Goal: Information Seeking & Learning: Learn about a topic

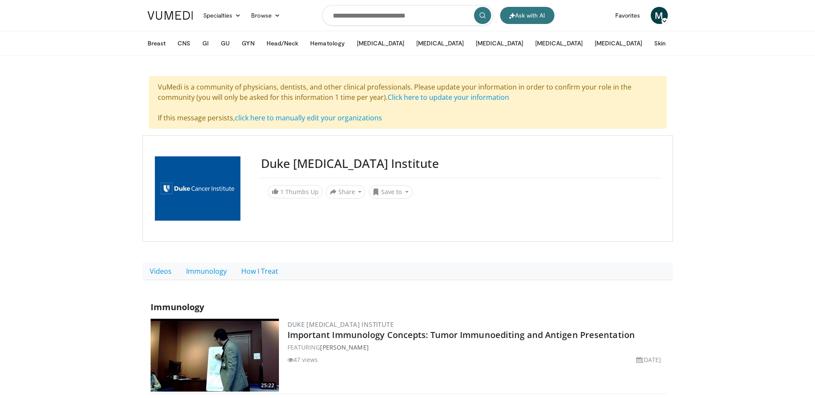
drag, startPoint x: 57, startPoint y: 0, endPoint x: 101, endPoint y: 292, distance: 294.8
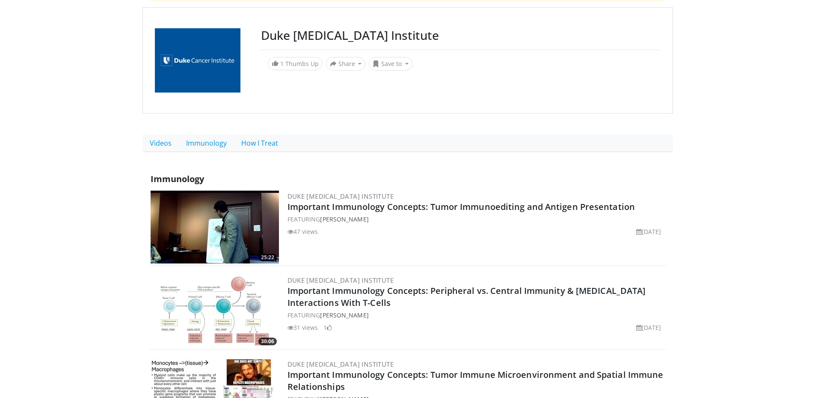
scroll to position [128, 0]
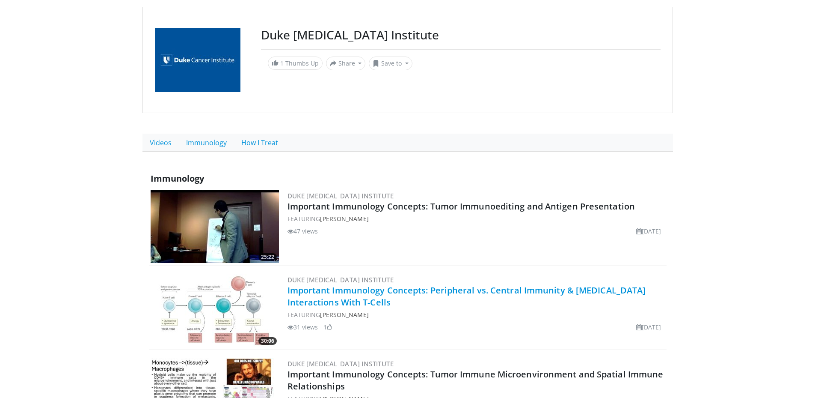
click at [351, 286] on link "Important Immunology Concepts: Peripheral vs. Central Immunity & [MEDICAL_DATA]…" at bounding box center [467, 296] width 359 height 24
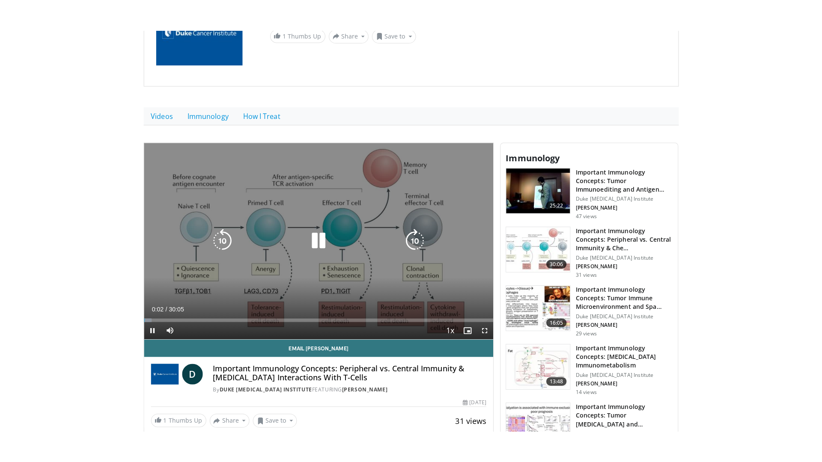
scroll to position [128, 0]
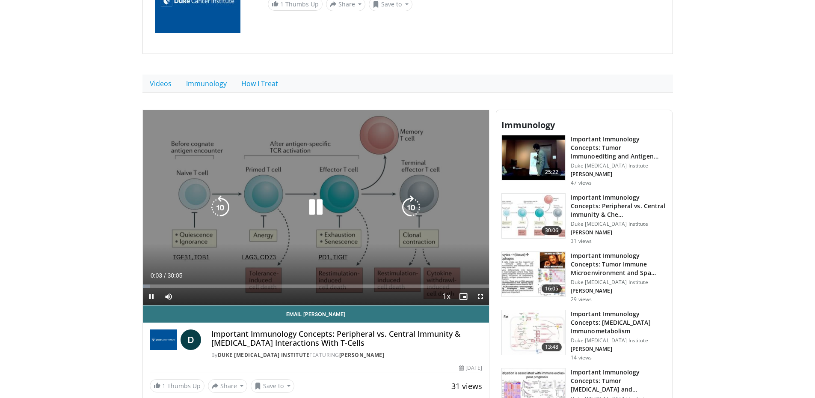
click at [310, 205] on icon "Video Player" at bounding box center [316, 207] width 24 height 24
drag, startPoint x: 480, startPoint y: 298, endPoint x: 479, endPoint y: 342, distance: 43.7
click at [480, 298] on span "Video Player" at bounding box center [480, 296] width 17 height 17
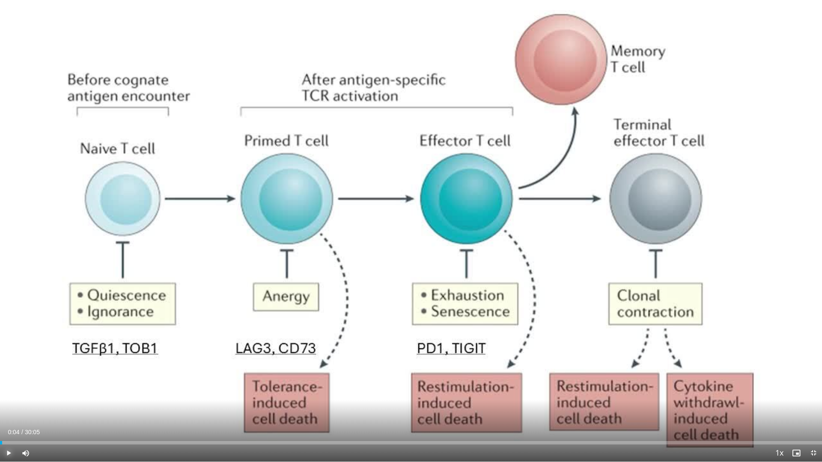
click at [9, 397] on span "Video Player" at bounding box center [8, 453] width 17 height 17
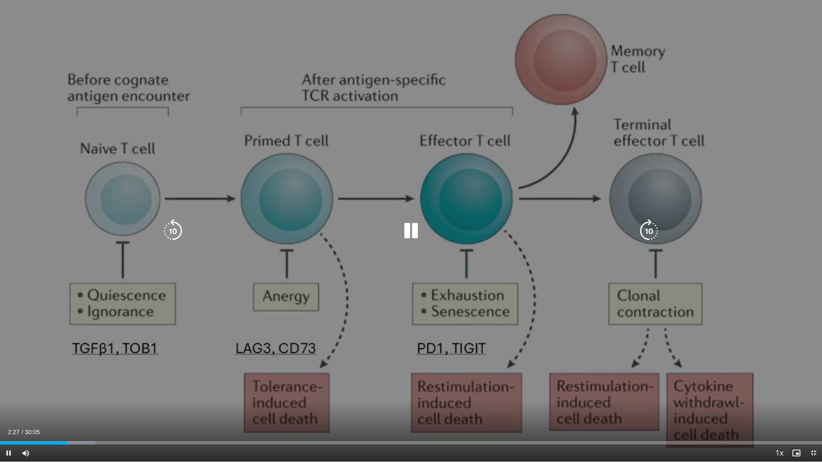
click at [171, 235] on icon "Video Player" at bounding box center [173, 231] width 24 height 24
click at [368, 176] on div "10 seconds Tap to unmute" at bounding box center [411, 231] width 822 height 462
click at [422, 158] on div "10 seconds Tap to unmute" at bounding box center [411, 231] width 822 height 462
click at [158, 227] on div "10 seconds Tap to unmute" at bounding box center [411, 231] width 822 height 462
click at [166, 235] on icon "Video Player" at bounding box center [173, 231] width 24 height 24
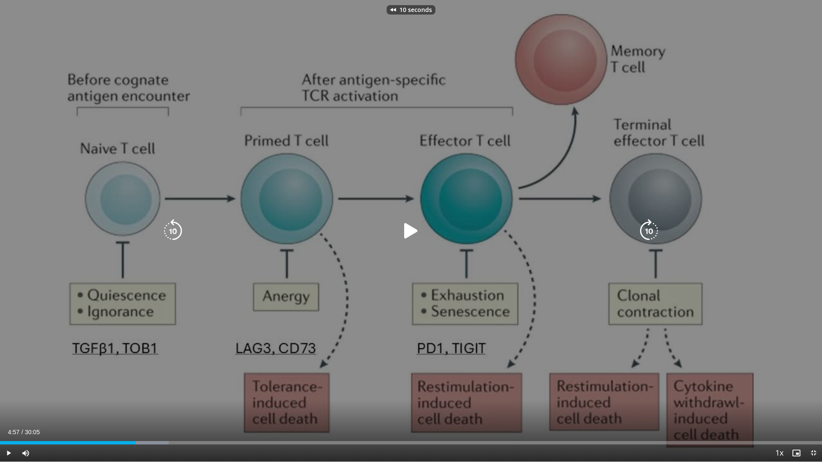
click at [409, 237] on icon "Video Player" at bounding box center [411, 231] width 24 height 24
click at [413, 236] on icon "Video Player" at bounding box center [411, 231] width 24 height 24
click at [404, 229] on icon "Video Player" at bounding box center [411, 231] width 24 height 24
click at [333, 204] on div "10 seconds Tap to unmute" at bounding box center [411, 231] width 822 height 462
click at [424, 238] on div "Video Player" at bounding box center [410, 231] width 493 height 17
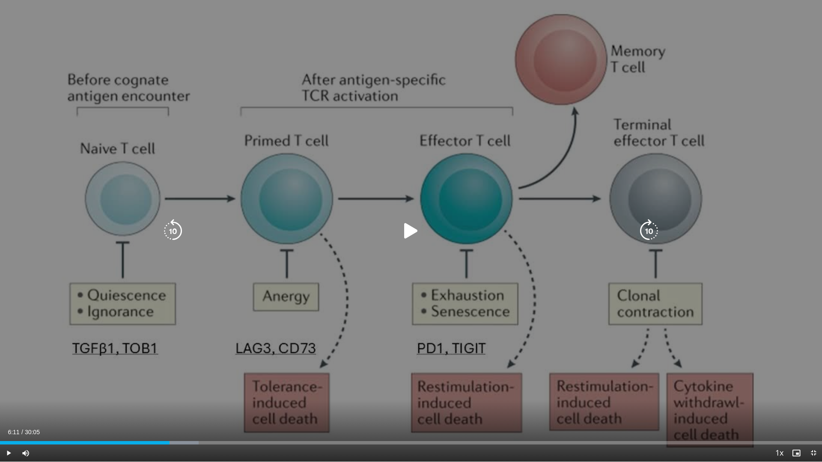
click at [412, 230] on icon "Video Player" at bounding box center [411, 231] width 24 height 24
click at [165, 126] on div "10 seconds Tap to unmute" at bounding box center [411, 231] width 822 height 462
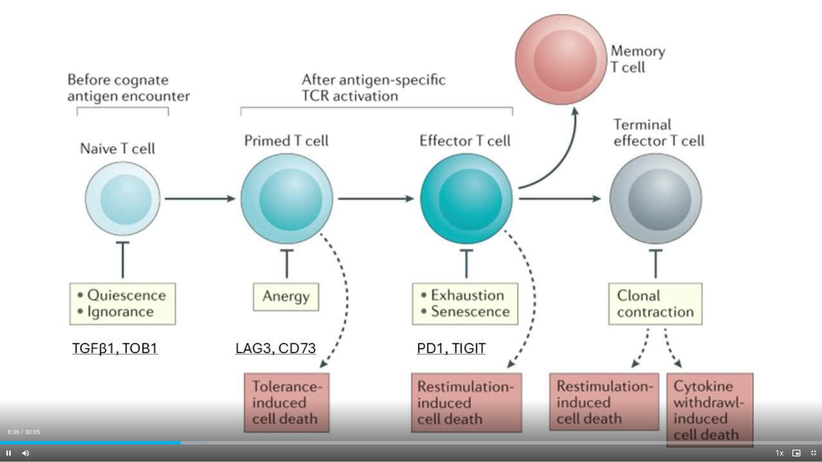
drag, startPoint x: 38, startPoint y: 128, endPoint x: 93, endPoint y: 79, distance: 73.7
click at [93, 79] on div "10 seconds Tap to unmute" at bounding box center [411, 231] width 822 height 462
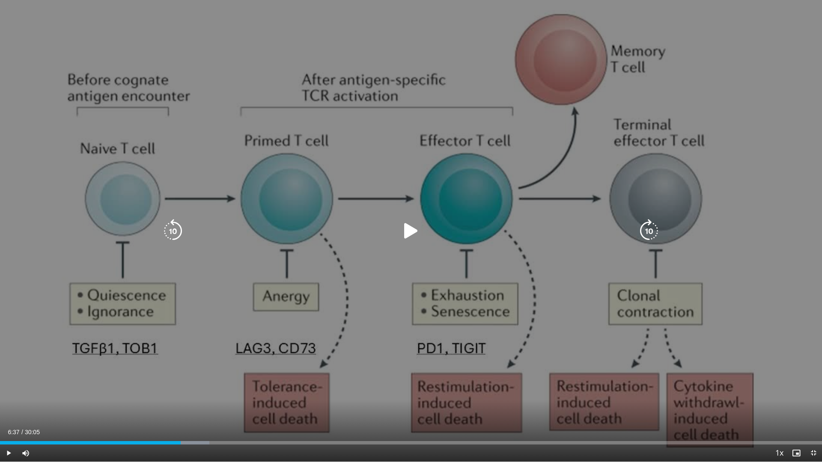
click at [93, 79] on div "10 seconds Tap to unmute" at bounding box center [411, 231] width 822 height 462
click at [313, 182] on div "10 seconds Tap to unmute" at bounding box center [411, 231] width 822 height 462
click at [362, 243] on div "10 seconds Tap to unmute" at bounding box center [411, 231] width 822 height 462
click at [174, 230] on icon "Video Player" at bounding box center [173, 231] width 24 height 24
click at [416, 230] on icon "Video Player" at bounding box center [411, 231] width 24 height 24
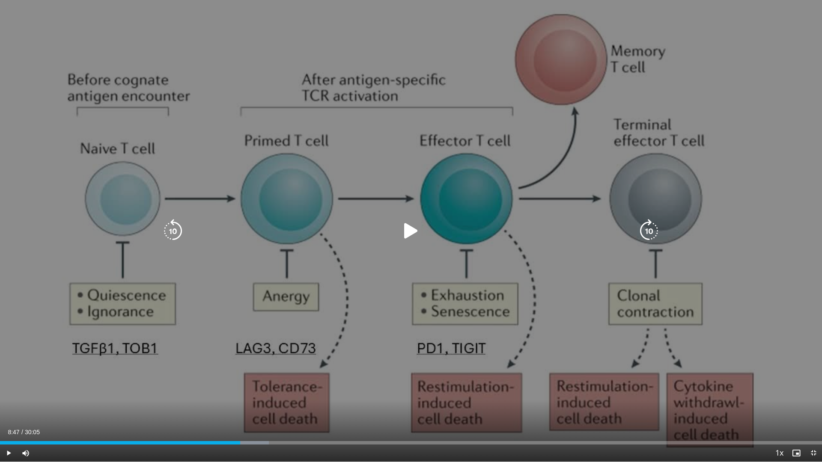
click at [409, 224] on icon "Video Player" at bounding box center [411, 231] width 24 height 24
click at [402, 231] on icon "Video Player" at bounding box center [411, 231] width 24 height 24
drag, startPoint x: 406, startPoint y: 231, endPoint x: 396, endPoint y: 235, distance: 10.7
click at [406, 231] on icon "Video Player" at bounding box center [411, 231] width 24 height 24
click at [413, 230] on icon "Video Player" at bounding box center [411, 231] width 24 height 24
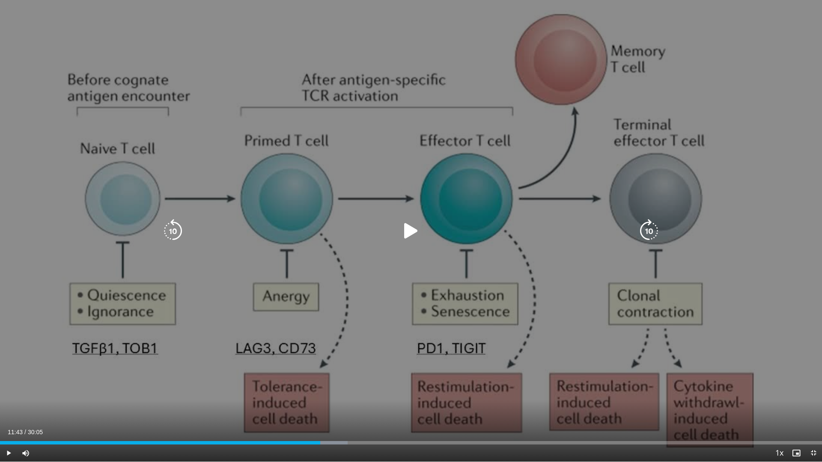
click at [342, 170] on div "10 seconds Tap to unmute" at bounding box center [411, 231] width 822 height 462
click at [173, 238] on icon "Video Player" at bounding box center [173, 231] width 24 height 24
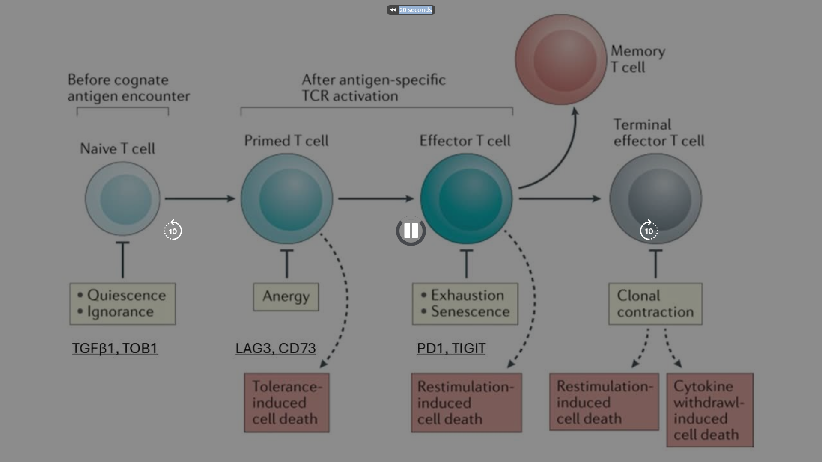
click at [173, 238] on div "20 seconds Tap to unmute" at bounding box center [411, 231] width 822 height 462
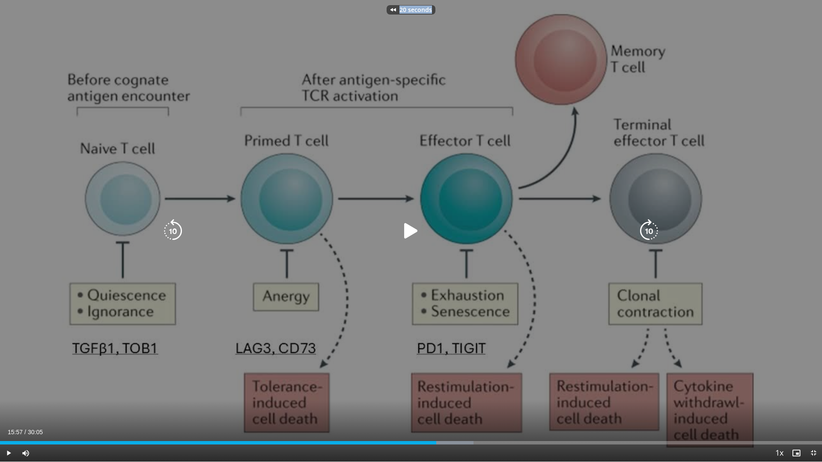
click at [173, 238] on div "20 seconds Tap to unmute" at bounding box center [411, 231] width 822 height 462
click at [173, 238] on icon "Video Player" at bounding box center [173, 231] width 24 height 24
click at [173, 238] on div "20 seconds Tap to unmute" at bounding box center [411, 231] width 822 height 462
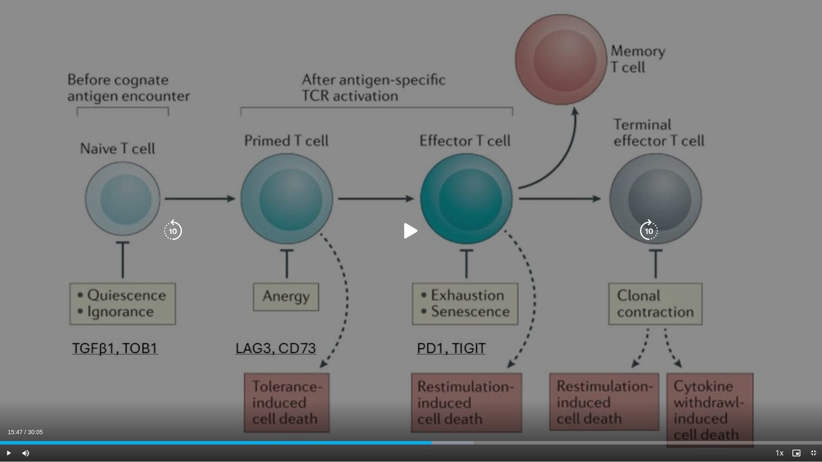
click at [186, 238] on div "Video Player" at bounding box center [410, 231] width 493 height 17
click at [173, 237] on icon "Video Player" at bounding box center [173, 231] width 24 height 24
click at [170, 235] on icon "Video Player" at bounding box center [173, 231] width 24 height 24
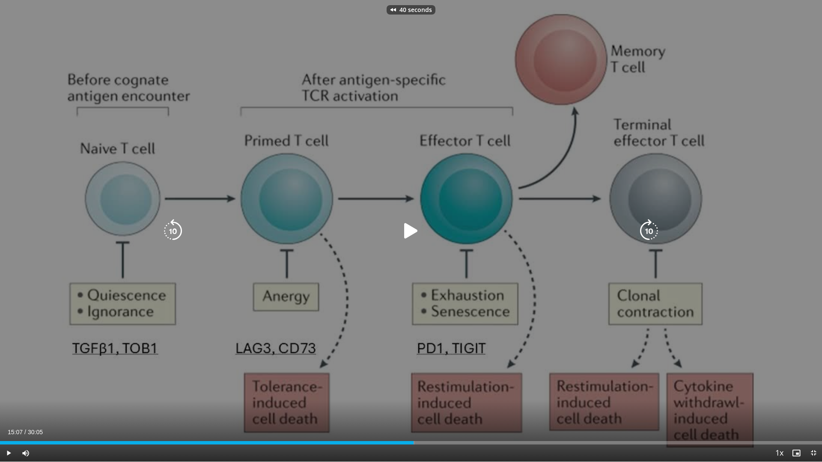
click at [170, 235] on icon "Video Player" at bounding box center [173, 231] width 24 height 24
click at [409, 232] on icon "Video Player" at bounding box center [411, 231] width 24 height 24
click at [174, 228] on icon "Video Player" at bounding box center [173, 231] width 24 height 24
click at [178, 228] on icon "Video Player" at bounding box center [173, 231] width 24 height 24
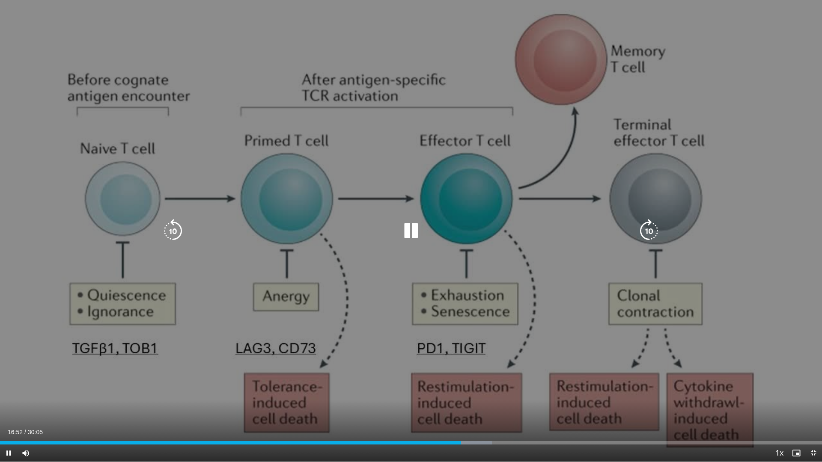
click at [171, 225] on icon "Video Player" at bounding box center [173, 231] width 24 height 24
click at [179, 231] on icon "Video Player" at bounding box center [173, 231] width 24 height 24
click at [408, 231] on icon "Video Player" at bounding box center [411, 231] width 24 height 24
click at [184, 230] on icon "Video Player" at bounding box center [173, 231] width 24 height 24
click at [407, 234] on icon "Video Player" at bounding box center [411, 231] width 24 height 24
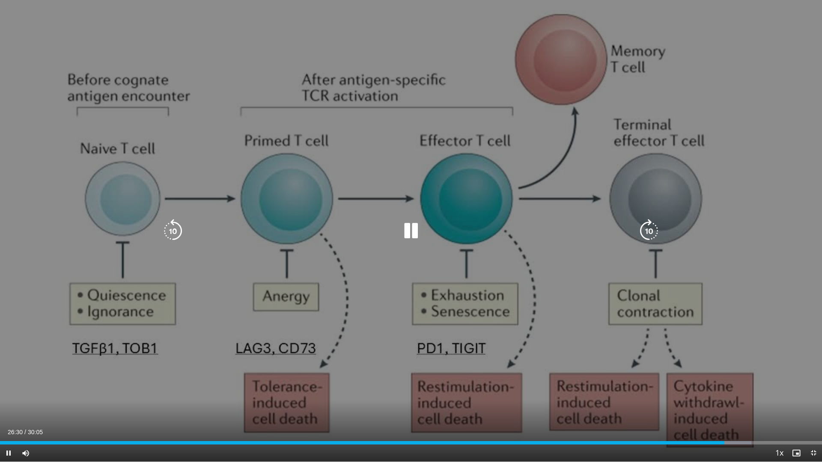
drag, startPoint x: 416, startPoint y: 230, endPoint x: 411, endPoint y: 231, distance: 5.6
click at [416, 230] on icon "Video Player" at bounding box center [411, 231] width 24 height 24
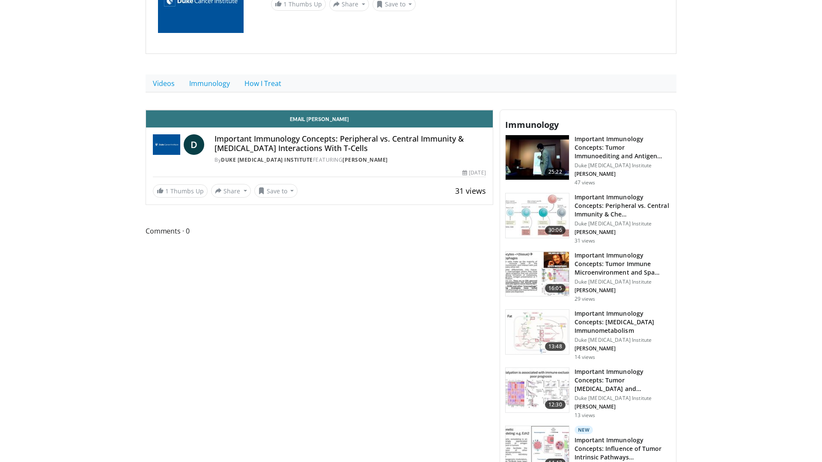
click at [331, 122] on icon "Video Player" at bounding box center [319, 110] width 24 height 24
click at [212, 122] on icon "Video Player" at bounding box center [224, 110] width 24 height 24
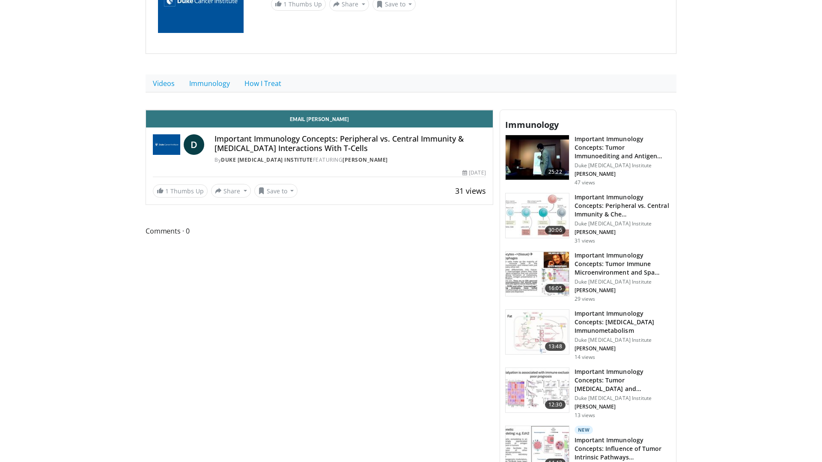
click at [212, 122] on icon "Video Player" at bounding box center [224, 110] width 24 height 24
click at [179, 110] on div "30 seconds Tap to unmute" at bounding box center [319, 110] width 347 height 0
click at [263, 110] on div "30 seconds Tap to unmute" at bounding box center [319, 110] width 347 height 0
click at [331, 122] on icon "Video Player" at bounding box center [319, 110] width 24 height 24
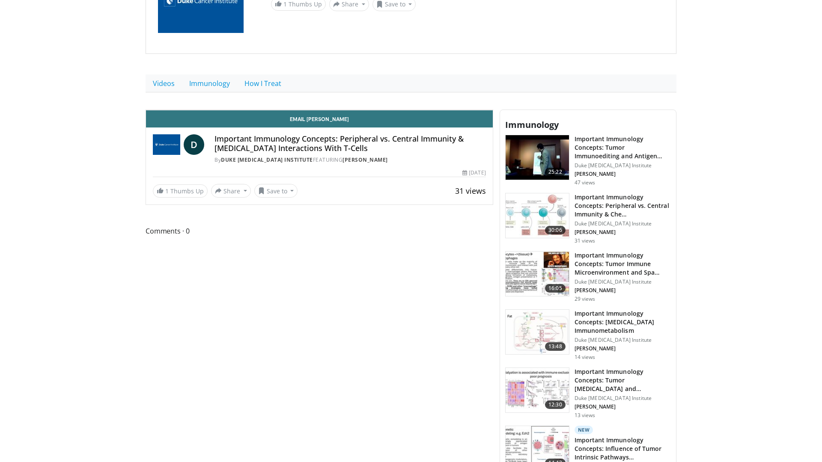
click at [331, 122] on icon "Video Player" at bounding box center [319, 110] width 24 height 24
click at [212, 122] on icon "Video Player" at bounding box center [224, 110] width 24 height 24
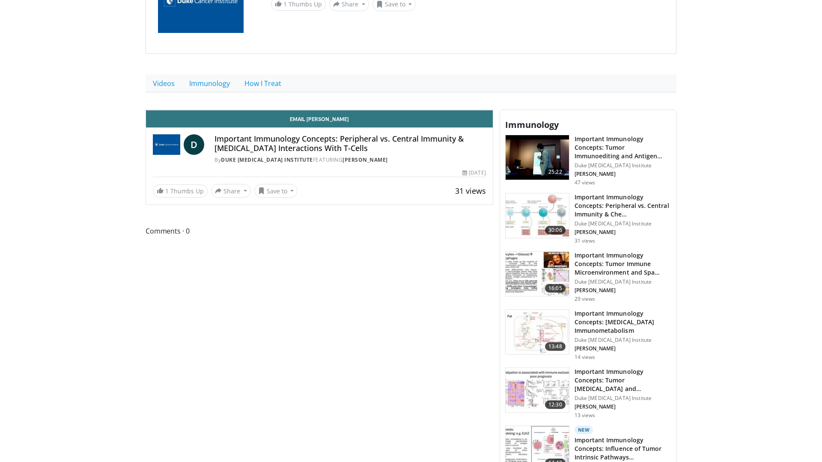
click at [212, 122] on icon "Video Player" at bounding box center [224, 110] width 24 height 24
click at [331, 122] on icon "Video Player" at bounding box center [319, 110] width 24 height 24
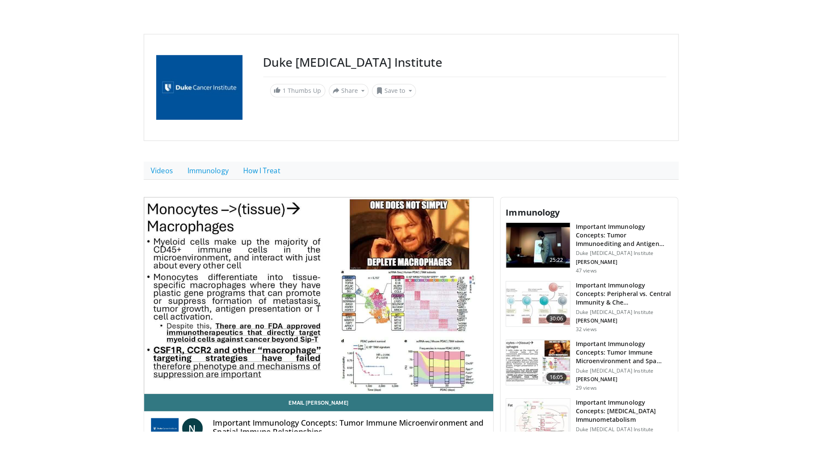
scroll to position [86, 0]
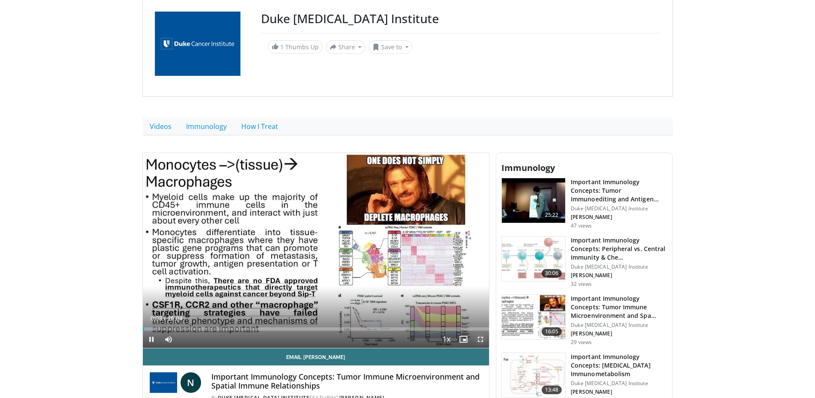
click at [480, 341] on span "Video Player" at bounding box center [480, 338] width 17 height 17
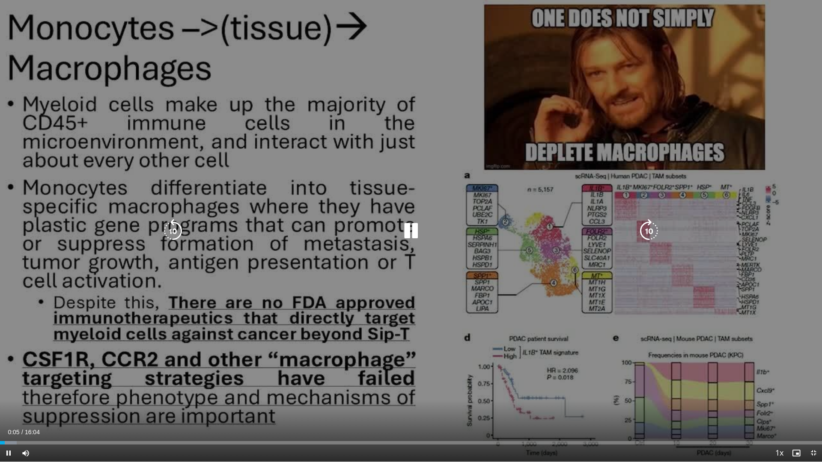
click at [404, 235] on icon "Video Player" at bounding box center [411, 231] width 24 height 24
click at [411, 228] on icon "Video Player" at bounding box center [411, 231] width 24 height 24
drag, startPoint x: 415, startPoint y: 235, endPoint x: 376, endPoint y: 244, distance: 40.5
click at [415, 235] on icon "Video Player" at bounding box center [411, 231] width 24 height 24
click at [403, 232] on icon "Video Player" at bounding box center [411, 231] width 24 height 24
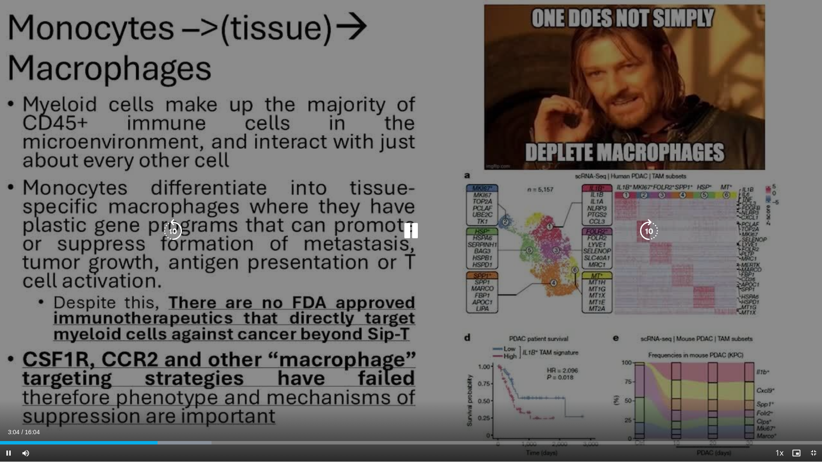
click at [170, 228] on icon "Video Player" at bounding box center [173, 231] width 24 height 24
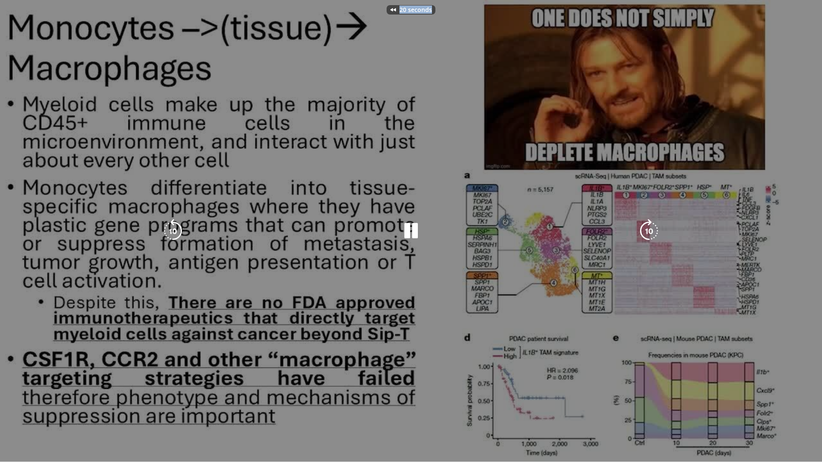
click at [170, 228] on div "20 seconds Tap to unmute" at bounding box center [411, 231] width 822 height 462
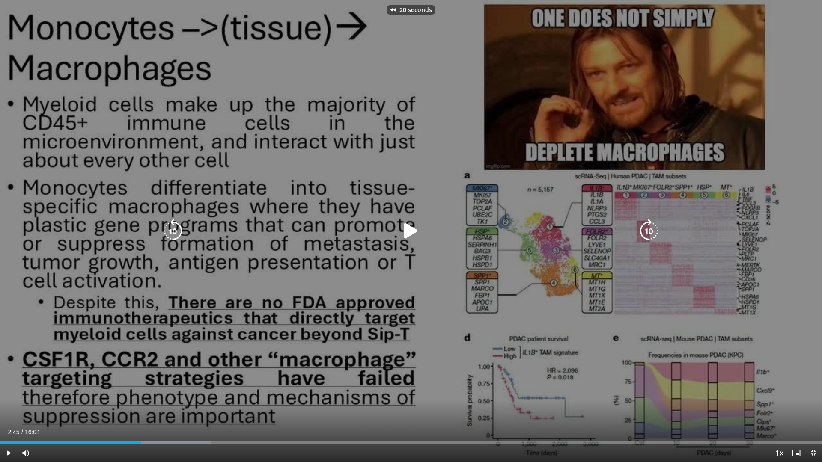
click at [170, 228] on icon "Video Player" at bounding box center [173, 231] width 24 height 24
click at [170, 228] on div "30 seconds Tap to unmute" at bounding box center [411, 231] width 822 height 462
click at [170, 228] on icon "Video Player" at bounding box center [173, 231] width 24 height 24
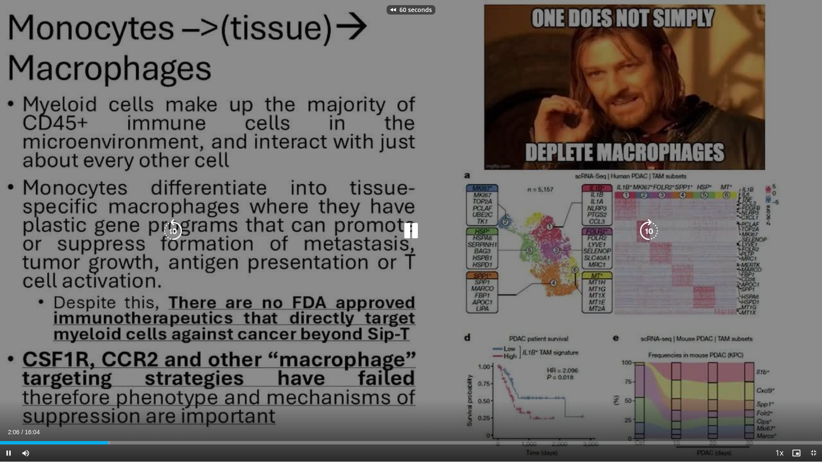
click at [170, 228] on icon "Video Player" at bounding box center [173, 231] width 24 height 24
click at [406, 233] on icon "Video Player" at bounding box center [411, 231] width 24 height 24
click at [411, 232] on icon "Video Player" at bounding box center [411, 231] width 24 height 24
click at [410, 231] on icon "Video Player" at bounding box center [411, 231] width 24 height 24
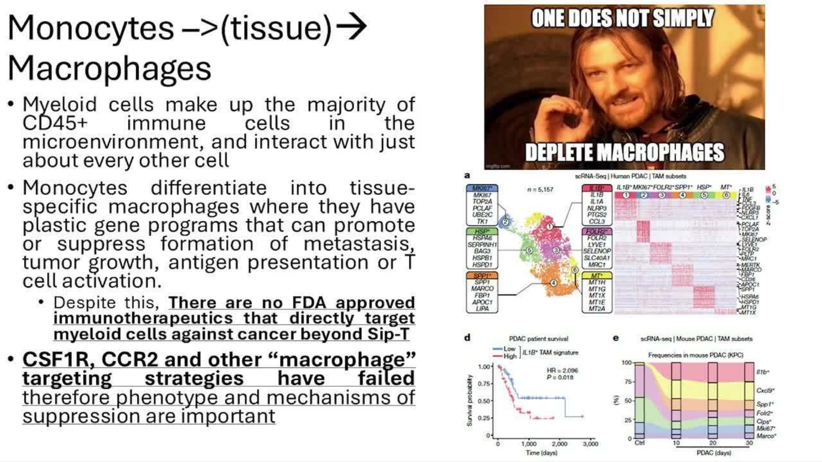
click at [410, 231] on div "70 seconds Tap to unmute" at bounding box center [411, 231] width 822 height 462
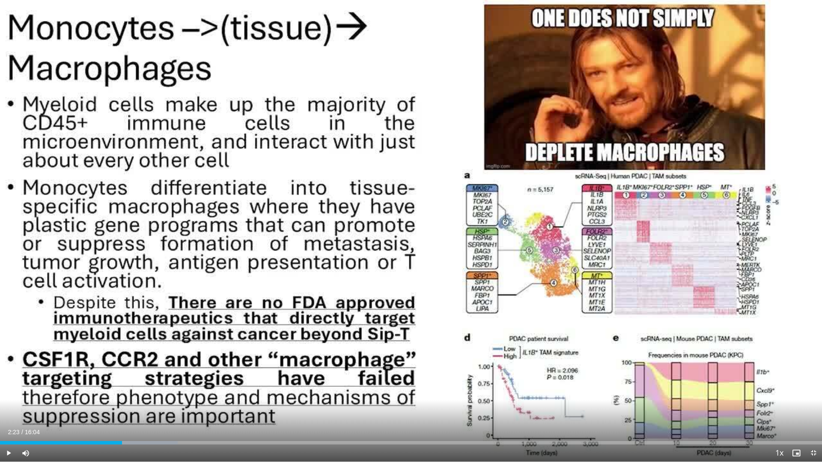
click at [410, 231] on div "70 seconds Tap to unmute" at bounding box center [411, 231] width 822 height 462
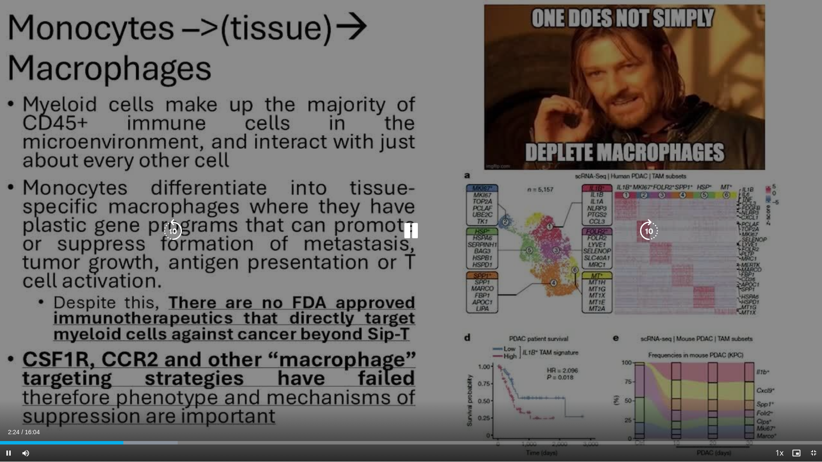
click at [413, 231] on icon "Video Player" at bounding box center [411, 231] width 24 height 24
click at [416, 229] on icon "Video Player" at bounding box center [411, 231] width 24 height 24
click at [412, 232] on icon "Video Player" at bounding box center [411, 231] width 24 height 24
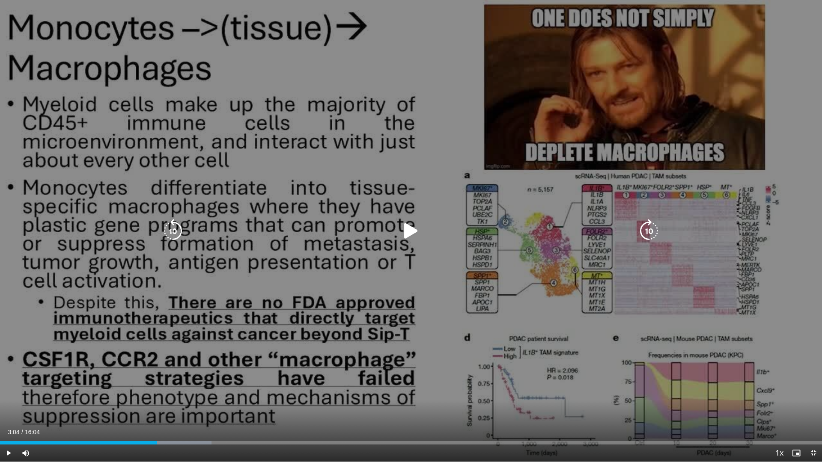
click at [176, 230] on icon "Video Player" at bounding box center [173, 231] width 24 height 24
click at [408, 229] on icon "Video Player" at bounding box center [411, 231] width 24 height 24
click at [167, 231] on icon "Video Player" at bounding box center [173, 231] width 24 height 24
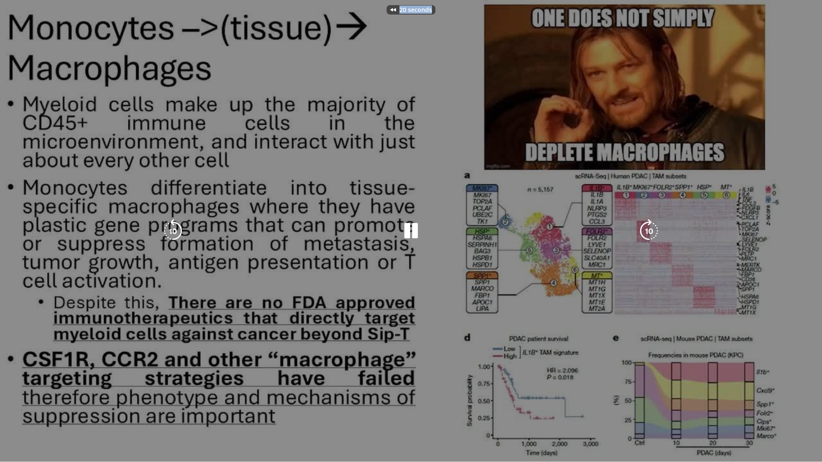
click at [167, 231] on div "20 seconds Tap to unmute" at bounding box center [411, 231] width 822 height 462
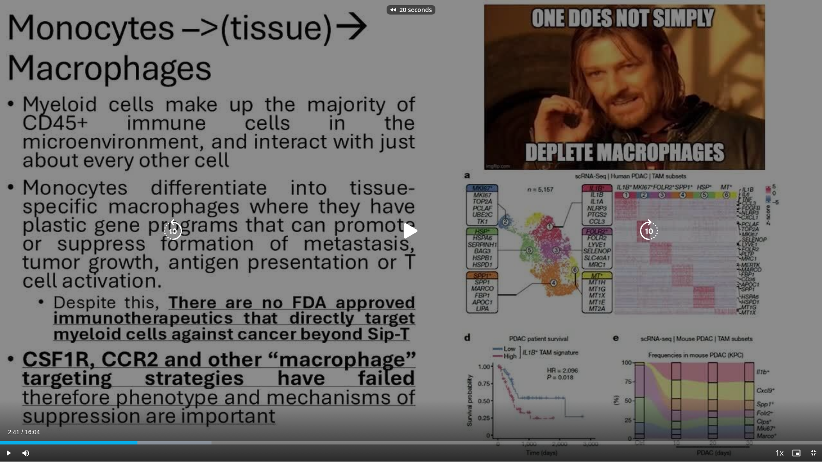
drag, startPoint x: 167, startPoint y: 231, endPoint x: 190, endPoint y: 277, distance: 52.5
click at [190, 277] on div "20 seconds Tap to unmute" at bounding box center [411, 231] width 822 height 462
click at [176, 238] on icon "Video Player" at bounding box center [173, 231] width 24 height 24
click at [399, 236] on div "Video Player" at bounding box center [410, 231] width 493 height 17
click at [406, 233] on icon "Video Player" at bounding box center [411, 231] width 24 height 24
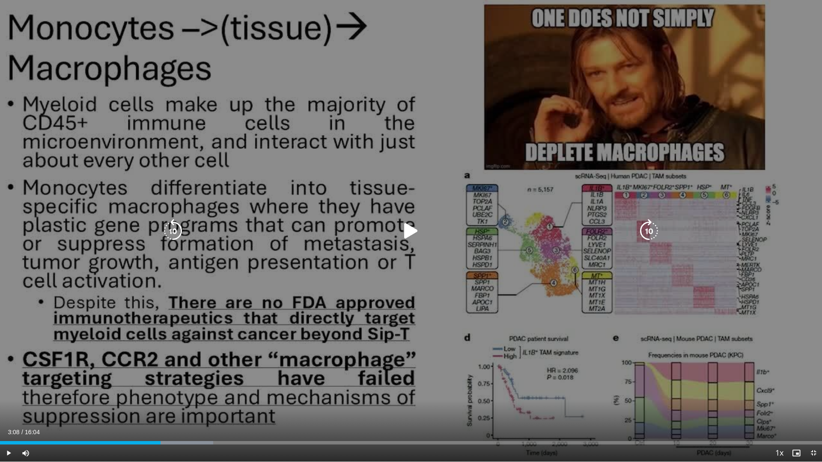
click at [410, 235] on icon "Video Player" at bounding box center [411, 231] width 24 height 24
click at [172, 229] on icon "Video Player" at bounding box center [173, 231] width 24 height 24
click at [173, 229] on icon "Video Player" at bounding box center [173, 231] width 24 height 24
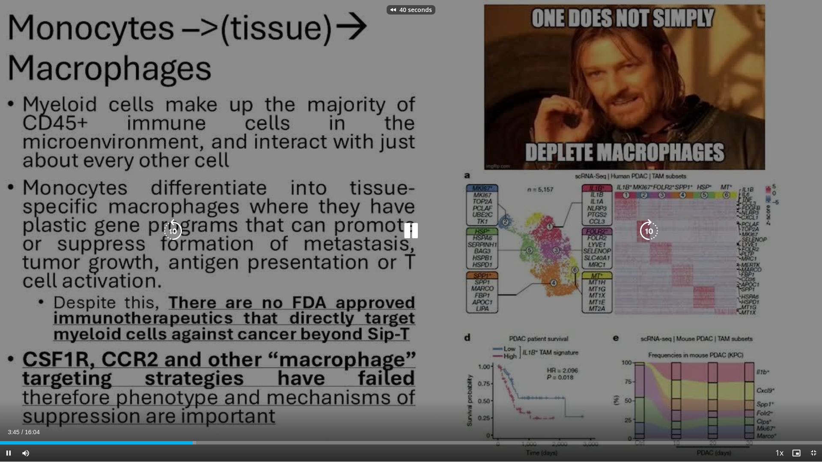
click at [173, 229] on icon "Video Player" at bounding box center [173, 231] width 24 height 24
click at [173, 228] on icon "Video Player" at bounding box center [173, 231] width 24 height 24
click at [171, 228] on icon "Video Player" at bounding box center [173, 231] width 24 height 24
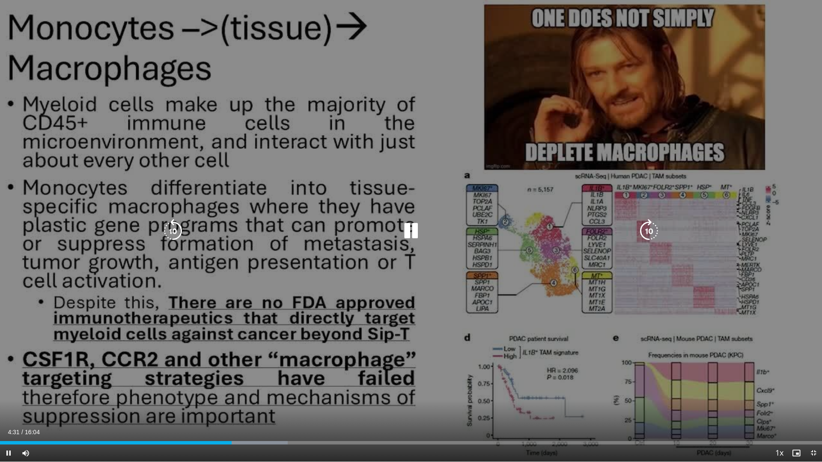
click at [181, 230] on icon "Video Player" at bounding box center [173, 231] width 24 height 24
click at [178, 226] on icon "Video Player" at bounding box center [173, 231] width 24 height 24
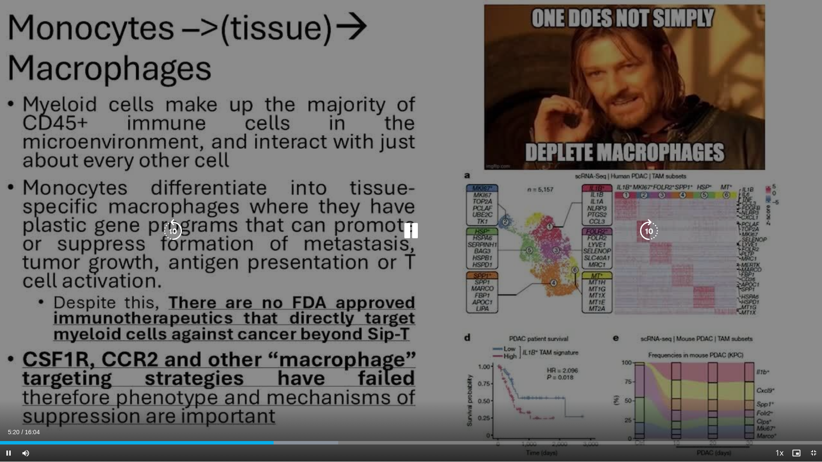
click at [404, 232] on icon "Video Player" at bounding box center [411, 231] width 24 height 24
click at [409, 233] on icon "Video Player" at bounding box center [411, 231] width 24 height 24
click at [173, 237] on icon "Video Player" at bounding box center [173, 231] width 24 height 24
click at [171, 227] on icon "Video Player" at bounding box center [173, 231] width 24 height 24
click at [413, 229] on icon "Video Player" at bounding box center [411, 231] width 24 height 24
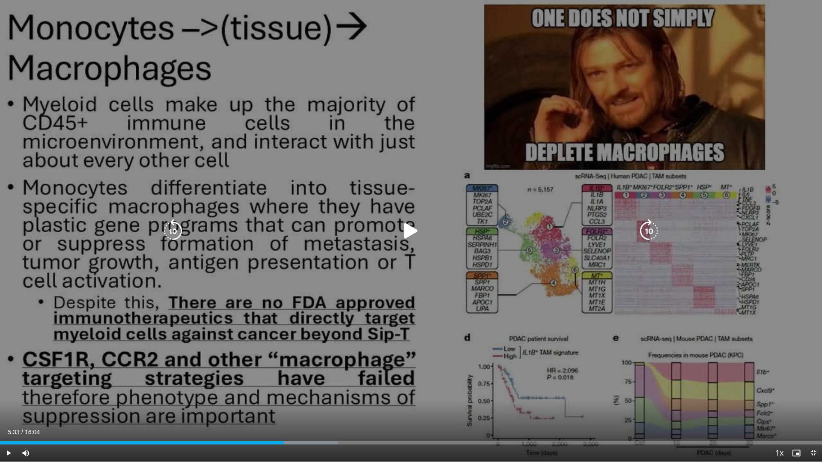
click at [413, 225] on icon "Video Player" at bounding box center [411, 231] width 24 height 24
click at [414, 232] on icon "Video Player" at bounding box center [411, 231] width 24 height 24
click at [173, 230] on icon "Video Player" at bounding box center [173, 231] width 24 height 24
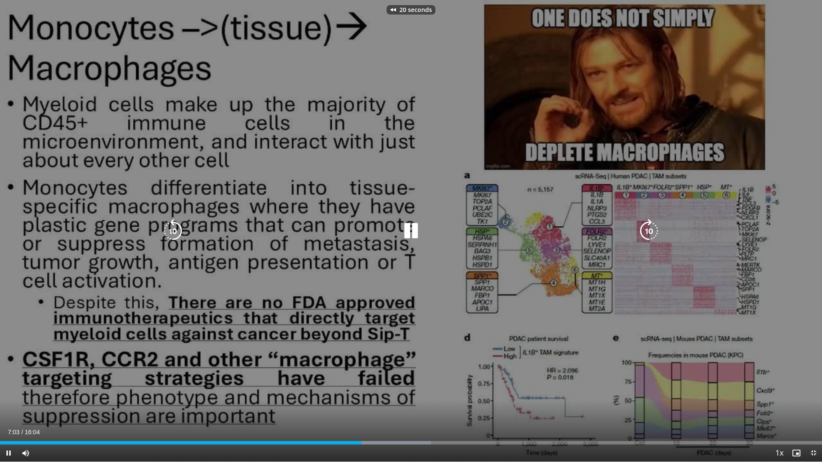
click at [173, 230] on icon "Video Player" at bounding box center [173, 231] width 24 height 24
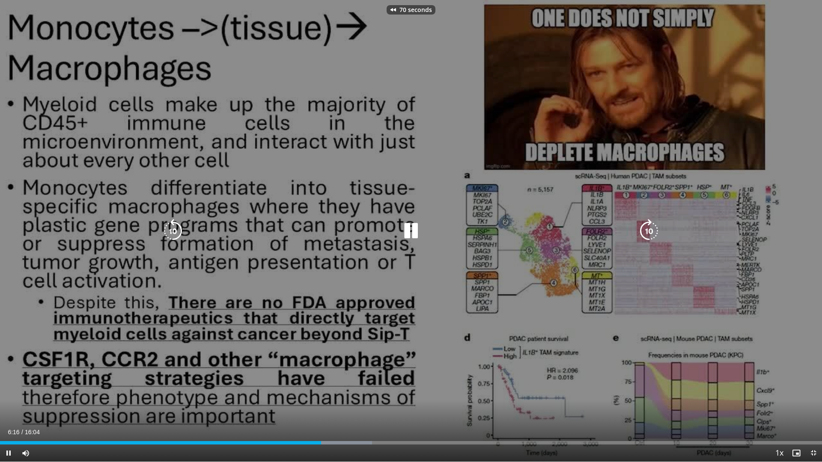
click at [170, 238] on icon "Video Player" at bounding box center [173, 231] width 24 height 24
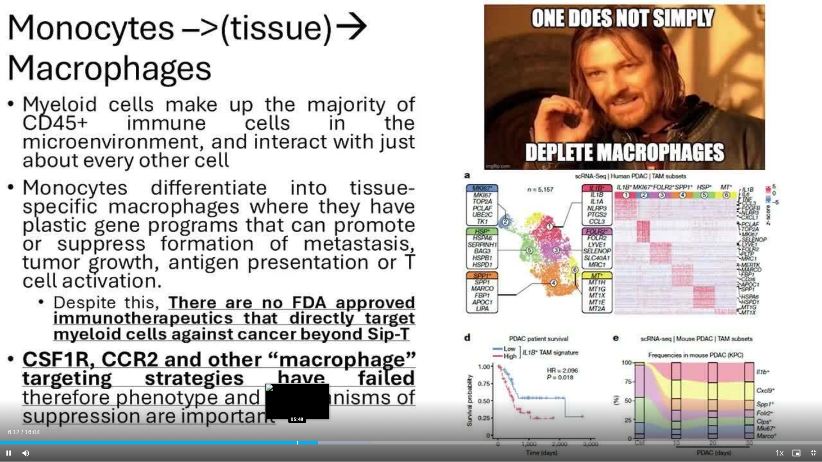
click at [296, 397] on div "Loaded : 45.27% 06:12 05:48" at bounding box center [411, 441] width 822 height 8
click at [279, 397] on div "Loaded : 42.53% 05:26 05:26" at bounding box center [411, 441] width 822 height 8
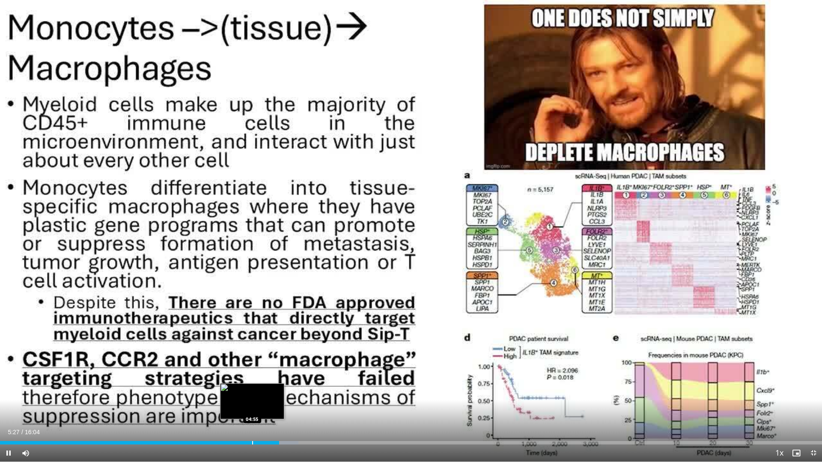
click at [252, 397] on div "Progress Bar" at bounding box center [252, 442] width 1 height 3
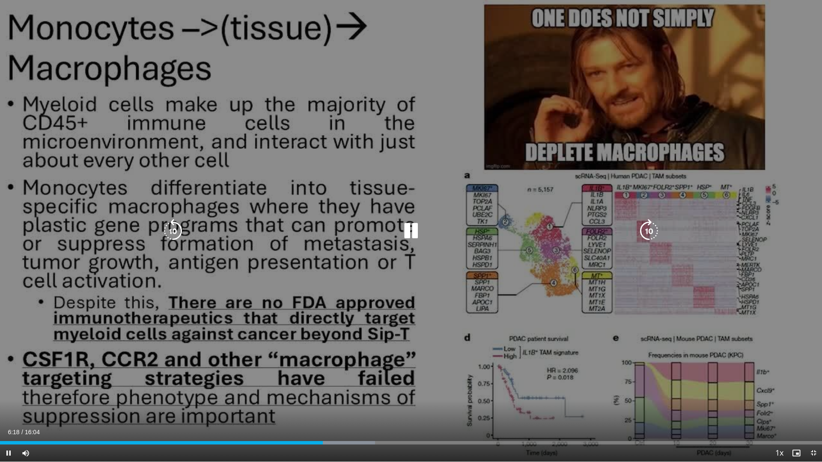
click at [412, 231] on icon "Video Player" at bounding box center [411, 231] width 24 height 24
click at [405, 229] on icon "Video Player" at bounding box center [411, 231] width 24 height 24
click at [176, 236] on icon "Video Player" at bounding box center [173, 231] width 24 height 24
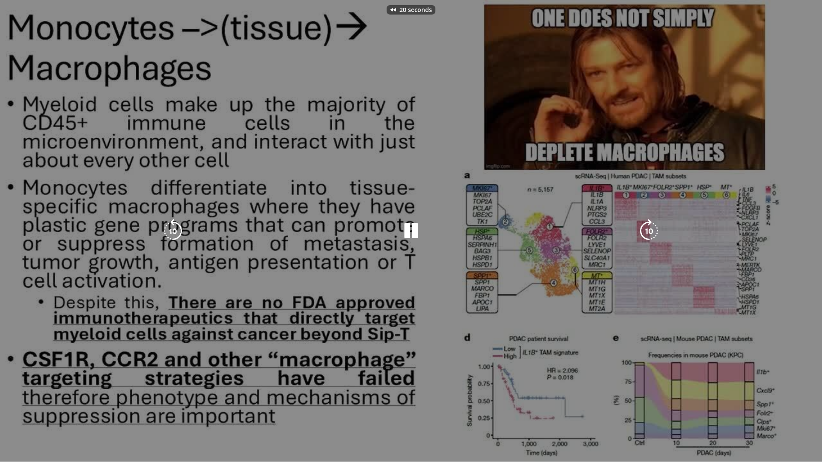
drag, startPoint x: 176, startPoint y: 236, endPoint x: 270, endPoint y: 164, distance: 118.7
click at [306, 128] on div "20 seconds Tap to unmute" at bounding box center [411, 231] width 822 height 462
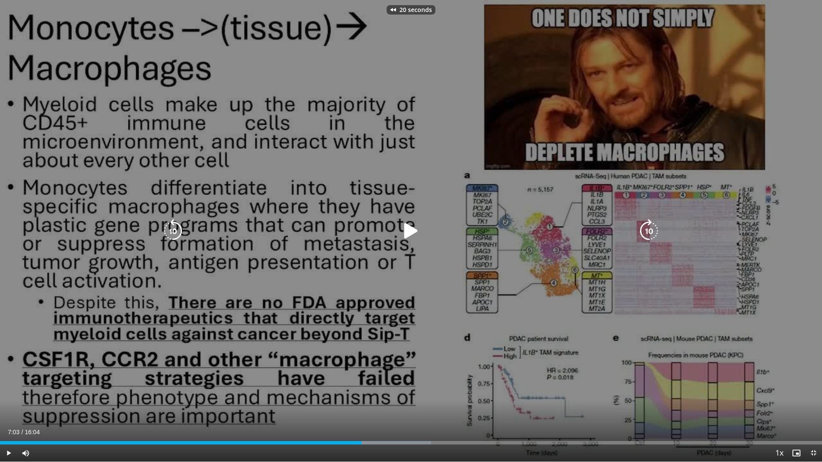
click at [179, 233] on icon "Video Player" at bounding box center [173, 231] width 24 height 24
click at [174, 233] on icon "Video Player" at bounding box center [173, 231] width 24 height 24
click at [170, 222] on icon "Video Player" at bounding box center [173, 231] width 24 height 24
click at [165, 235] on icon "Video Player" at bounding box center [173, 231] width 24 height 24
click at [285, 262] on div "60 seconds Tap to unmute" at bounding box center [411, 231] width 822 height 462
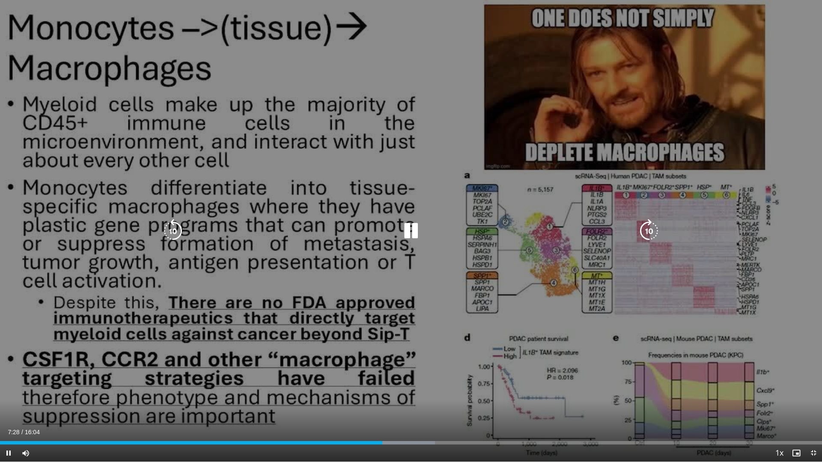
click at [410, 225] on icon "Video Player" at bounding box center [411, 231] width 24 height 24
click at [416, 229] on icon "Video Player" at bounding box center [411, 231] width 24 height 24
click at [403, 230] on icon "Video Player" at bounding box center [411, 231] width 24 height 24
click at [400, 223] on icon "Video Player" at bounding box center [411, 231] width 24 height 24
click at [180, 232] on icon "Video Player" at bounding box center [173, 231] width 24 height 24
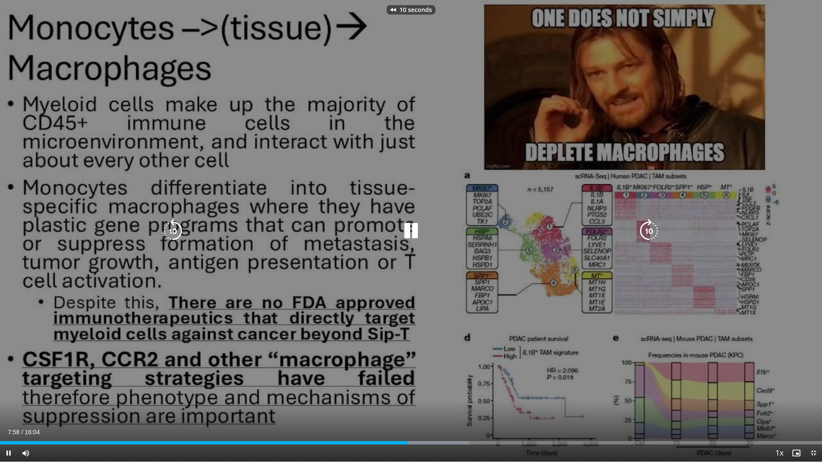
click at [180, 232] on icon "Video Player" at bounding box center [173, 231] width 24 height 24
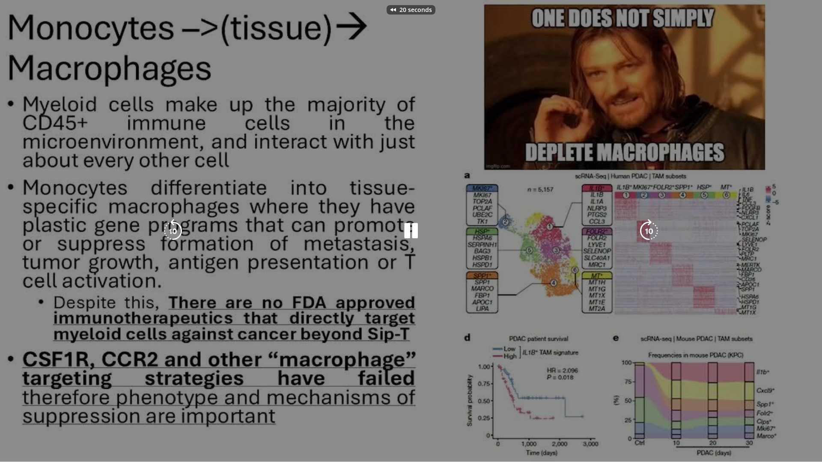
drag, startPoint x: 180, startPoint y: 232, endPoint x: 153, endPoint y: 267, distance: 44.2
click at [152, 267] on div "20 seconds Tap to unmute" at bounding box center [411, 231] width 822 height 462
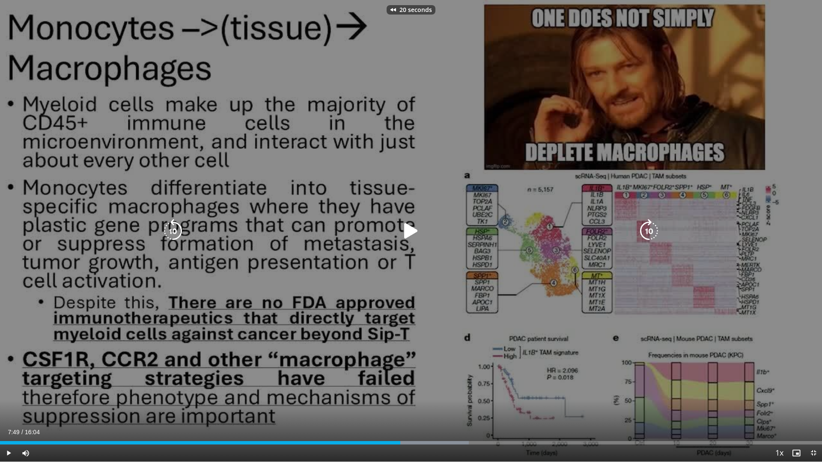
click at [170, 229] on icon "Video Player" at bounding box center [173, 231] width 24 height 24
click at [171, 229] on icon "Video Player" at bounding box center [173, 231] width 24 height 24
click at [407, 227] on icon "Video Player" at bounding box center [411, 231] width 24 height 24
click at [406, 232] on icon "Video Player" at bounding box center [411, 231] width 24 height 24
click at [409, 229] on icon "Video Player" at bounding box center [411, 231] width 24 height 24
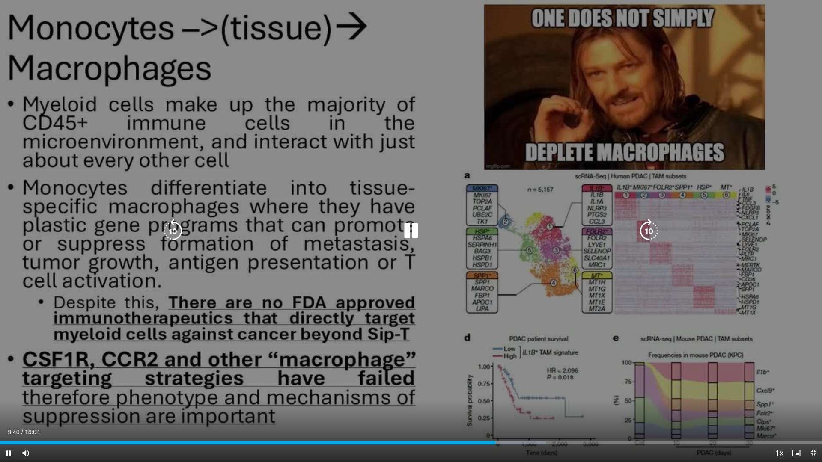
click at [413, 231] on icon "Video Player" at bounding box center [411, 231] width 24 height 24
click at [391, 231] on div "Video Player" at bounding box center [410, 231] width 493 height 17
click at [412, 238] on icon "Video Player" at bounding box center [411, 231] width 24 height 24
click at [178, 229] on icon "Video Player" at bounding box center [173, 231] width 24 height 24
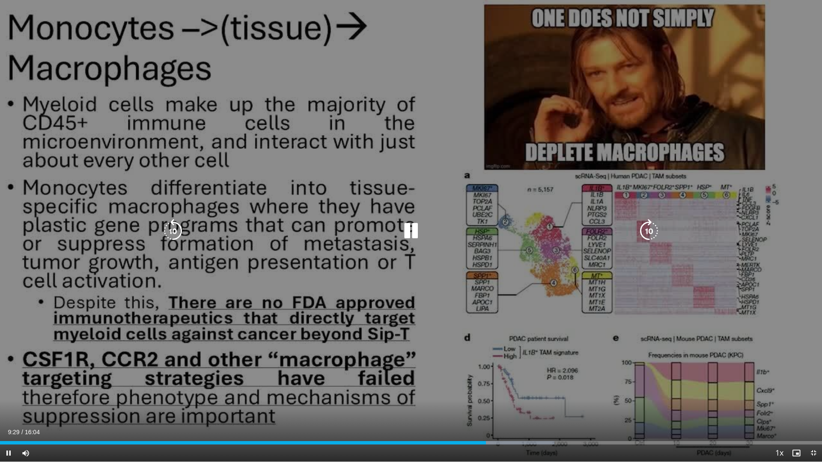
click at [176, 224] on icon "Video Player" at bounding box center [173, 231] width 24 height 24
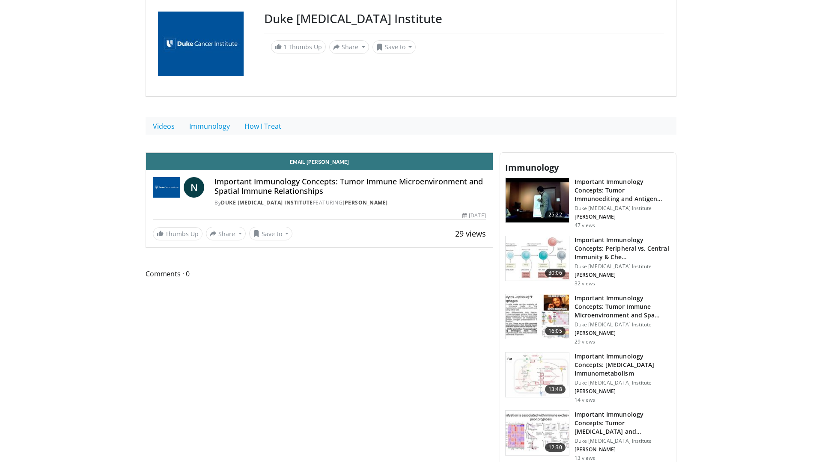
scroll to position [86, 0]
click at [212, 165] on icon "Video Player" at bounding box center [224, 153] width 24 height 24
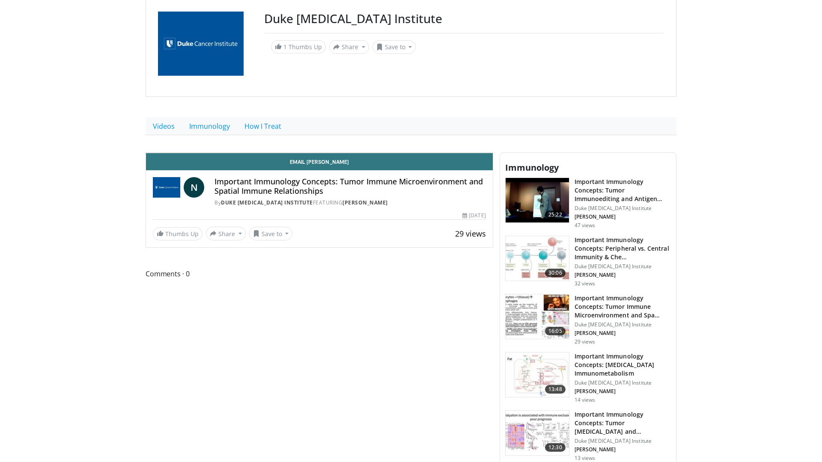
click at [212, 165] on icon "Video Player" at bounding box center [224, 153] width 24 height 24
click at [331, 165] on icon "Video Player" at bounding box center [319, 153] width 24 height 24
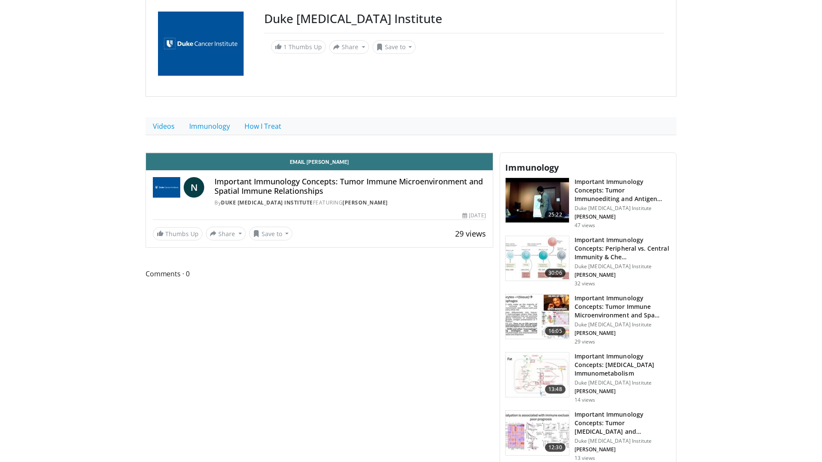
drag, startPoint x: 408, startPoint y: 226, endPoint x: 404, endPoint y: 226, distance: 4.3
click at [331, 165] on icon "Video Player" at bounding box center [319, 153] width 24 height 24
drag, startPoint x: 418, startPoint y: 236, endPoint x: 394, endPoint y: 245, distance: 25.2
click at [331, 165] on icon "Video Player" at bounding box center [319, 153] width 24 height 24
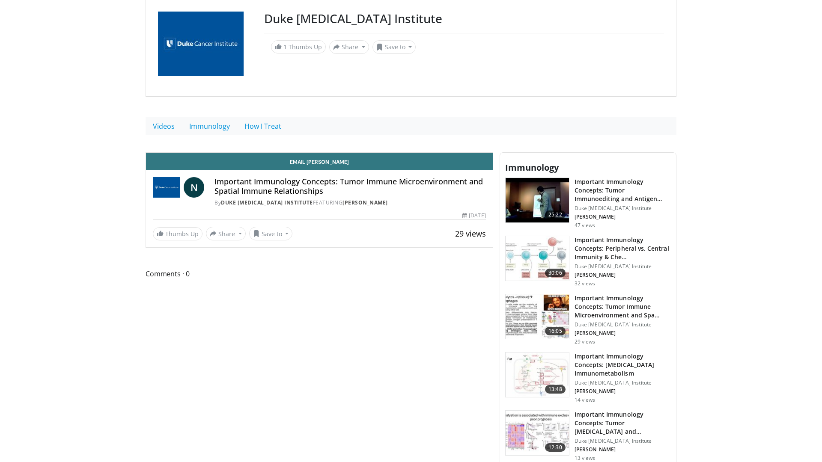
click at [212, 165] on icon "Video Player" at bounding box center [224, 153] width 24 height 24
click at [331, 165] on icon "Video Player" at bounding box center [319, 153] width 24 height 24
click at [311, 144] on button "Video Player" at bounding box center [319, 152] width 17 height 17
click at [212, 165] on icon "Video Player" at bounding box center [224, 153] width 24 height 24
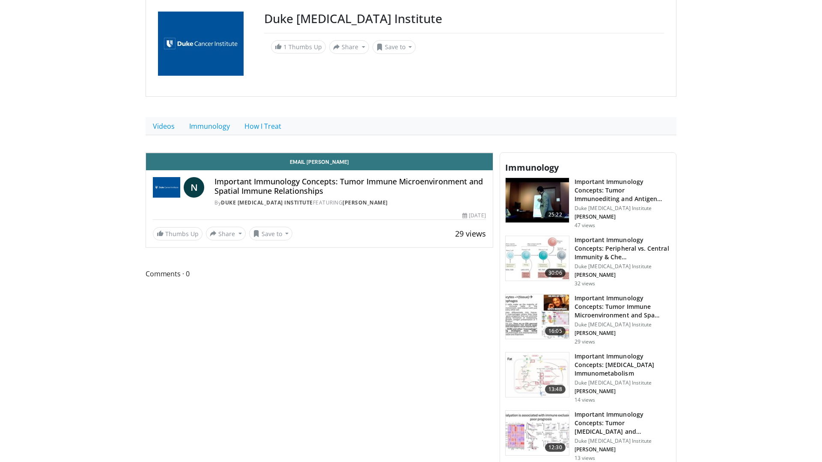
click at [212, 165] on icon "Video Player" at bounding box center [224, 153] width 24 height 24
click at [331, 165] on icon "Video Player" at bounding box center [319, 153] width 24 height 24
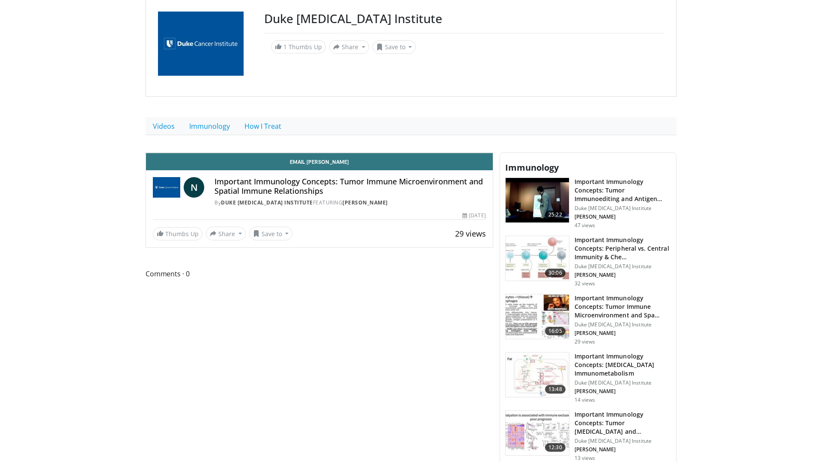
click at [212, 165] on icon "Video Player" at bounding box center [224, 153] width 24 height 24
click at [331, 165] on icon "Video Player" at bounding box center [319, 153] width 24 height 24
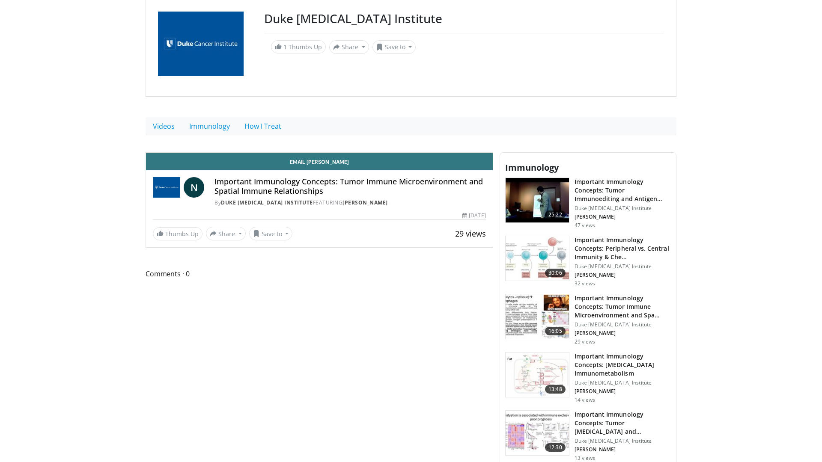
click at [411, 153] on div "10 seconds Tap to unmute" at bounding box center [319, 153] width 347 height 0
click at [331, 165] on icon "Video Player" at bounding box center [319, 153] width 24 height 24
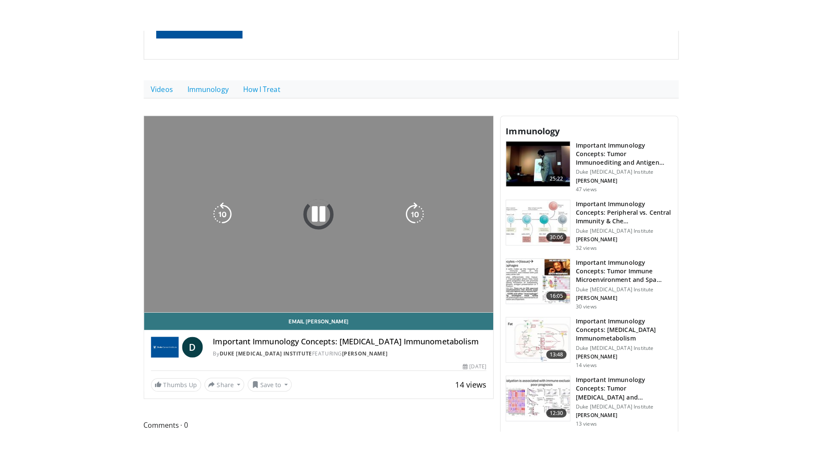
scroll to position [171, 0]
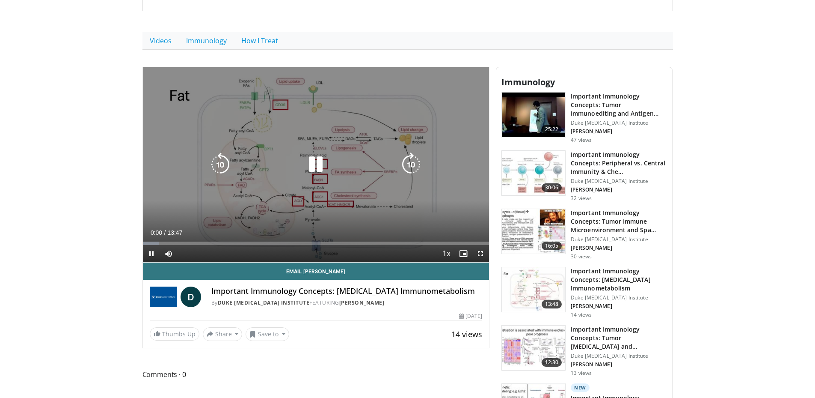
click at [322, 167] on icon "Video Player" at bounding box center [316, 164] width 24 height 24
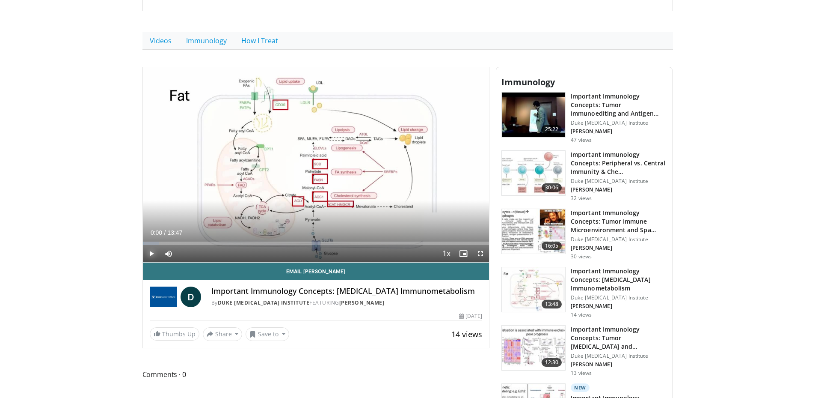
click at [150, 255] on span "Video Player" at bounding box center [151, 253] width 17 height 17
click at [483, 252] on span "Video Player" at bounding box center [480, 253] width 17 height 17
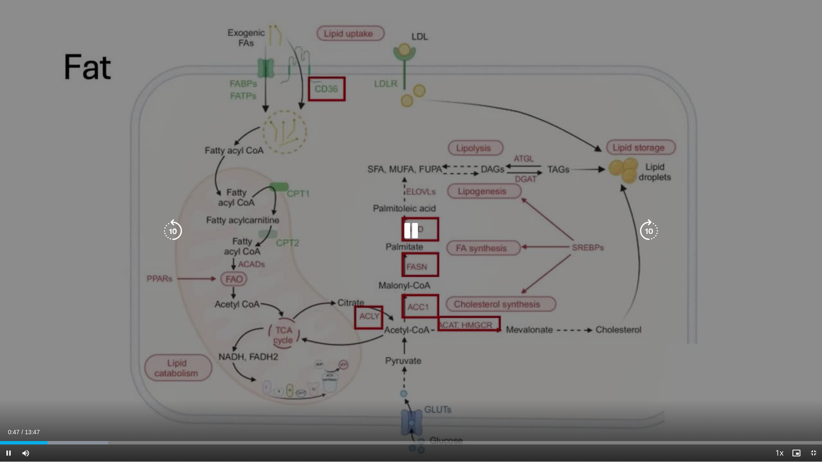
click at [170, 230] on icon "Video Player" at bounding box center [173, 231] width 24 height 24
click at [172, 228] on icon "Video Player" at bounding box center [173, 231] width 24 height 24
click at [172, 228] on div "20 seconds Tap to unmute" at bounding box center [411, 231] width 822 height 462
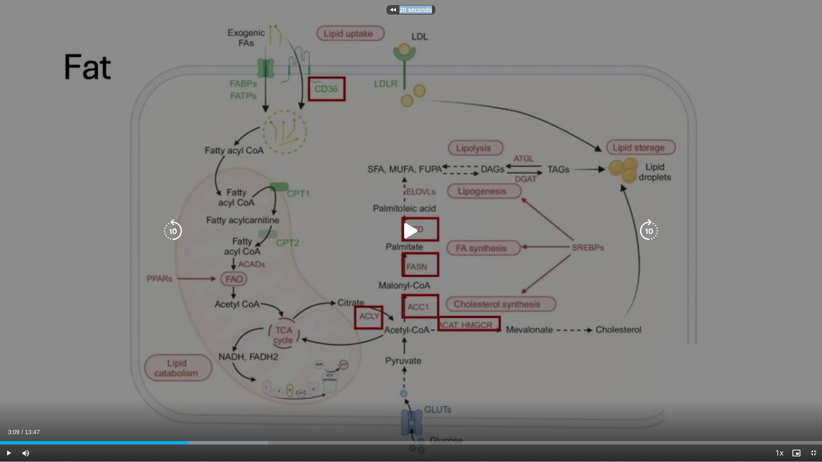
drag, startPoint x: 172, startPoint y: 228, endPoint x: 174, endPoint y: 235, distance: 6.9
click at [171, 232] on div "20 seconds Tap to unmute" at bounding box center [411, 231] width 822 height 462
click at [174, 235] on icon "Video Player" at bounding box center [173, 231] width 24 height 24
click at [174, 233] on icon "Video Player" at bounding box center [173, 231] width 24 height 24
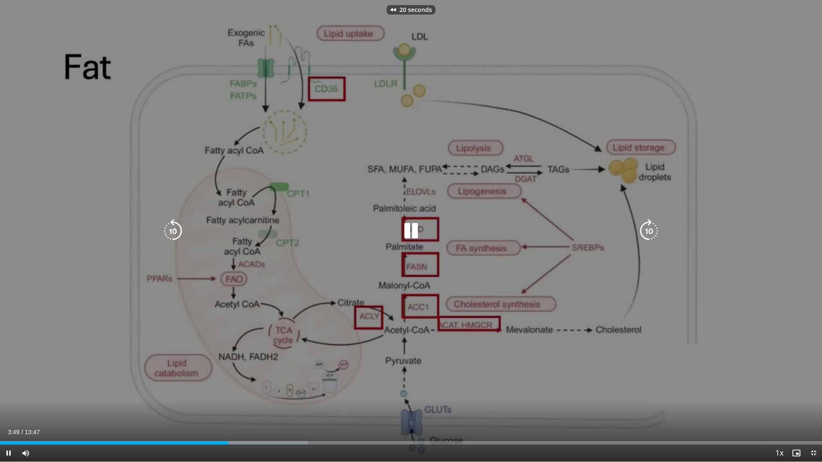
click at [174, 233] on icon "Video Player" at bounding box center [173, 231] width 24 height 24
click at [416, 226] on icon "Video Player" at bounding box center [411, 231] width 24 height 24
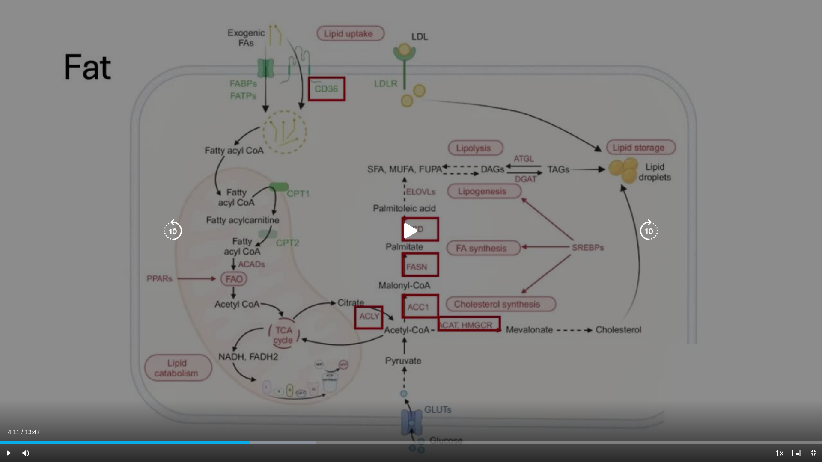
click at [410, 233] on icon "Video Player" at bounding box center [411, 231] width 24 height 24
click at [171, 226] on icon "Video Player" at bounding box center [173, 231] width 24 height 24
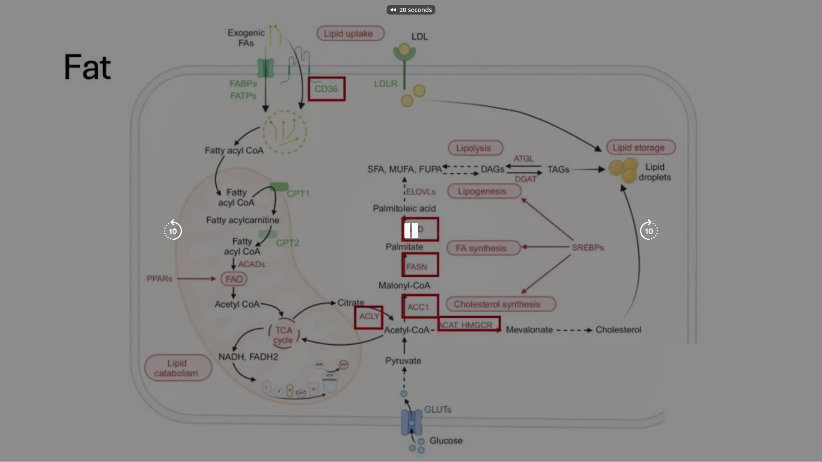
drag, startPoint x: 171, startPoint y: 226, endPoint x: 236, endPoint y: 271, distance: 79.3
click at [236, 271] on div "20 seconds Tap to unmute" at bounding box center [411, 231] width 822 height 462
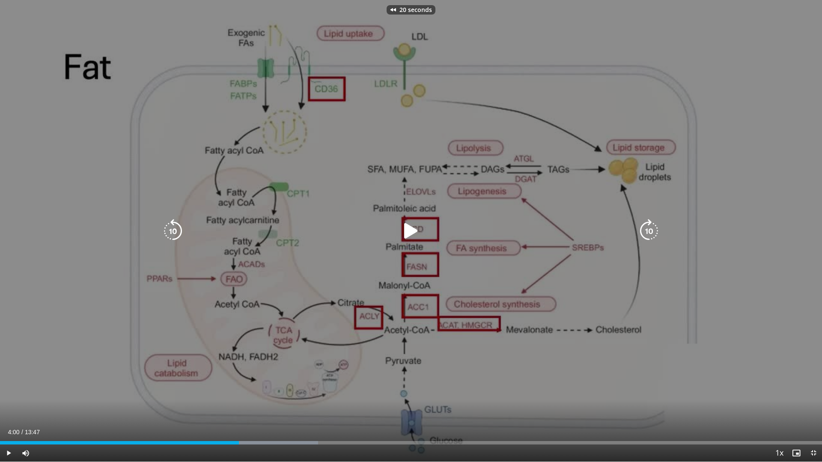
click at [165, 231] on icon "Video Player" at bounding box center [173, 231] width 24 height 24
click at [417, 234] on icon "Video Player" at bounding box center [411, 231] width 24 height 24
click at [170, 232] on icon "Video Player" at bounding box center [173, 231] width 24 height 24
click at [12, 276] on div "10 seconds Tap to unmute" at bounding box center [411, 231] width 822 height 462
click at [184, 227] on icon "Video Player" at bounding box center [173, 231] width 24 height 24
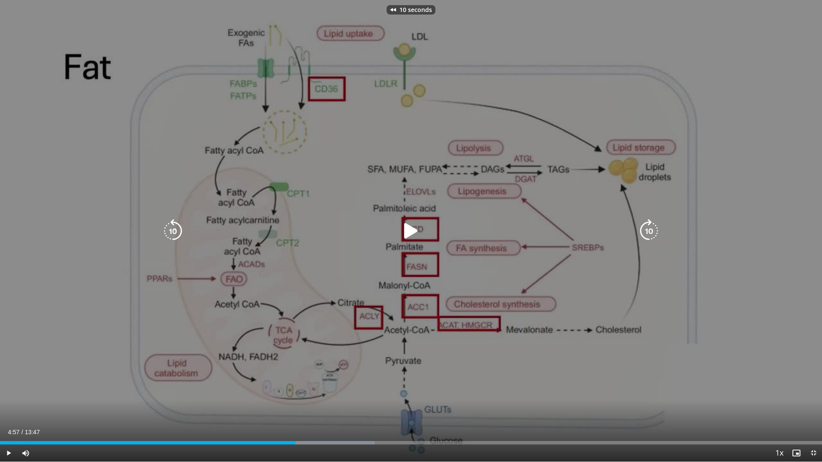
click at [403, 232] on icon "Video Player" at bounding box center [411, 231] width 24 height 24
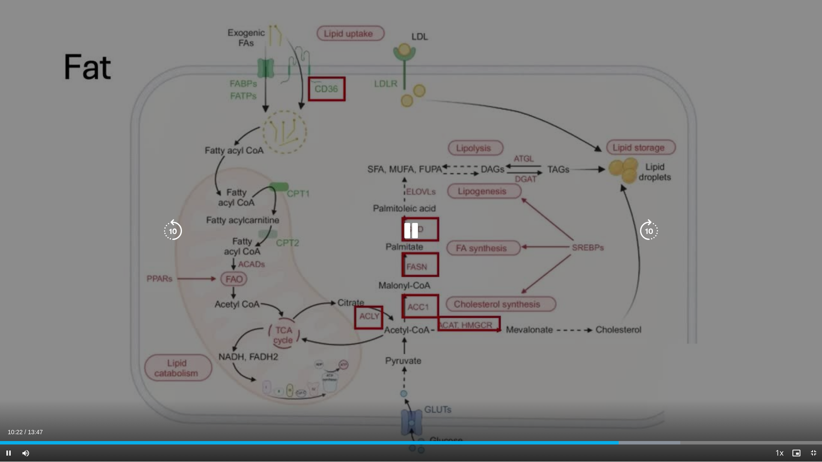
click at [171, 233] on icon "Video Player" at bounding box center [173, 231] width 24 height 24
click at [171, 229] on icon "Video Player" at bounding box center [173, 231] width 24 height 24
click at [173, 234] on icon "Video Player" at bounding box center [173, 231] width 24 height 24
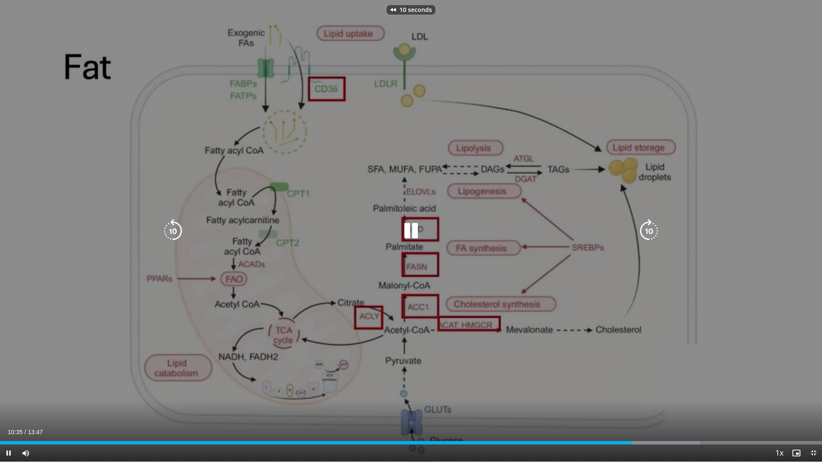
click at [173, 234] on icon "Video Player" at bounding box center [173, 231] width 24 height 24
click at [403, 226] on icon "Video Player" at bounding box center [411, 231] width 24 height 24
click at [405, 224] on icon "Video Player" at bounding box center [411, 231] width 24 height 24
click at [173, 234] on icon "Video Player" at bounding box center [173, 231] width 24 height 24
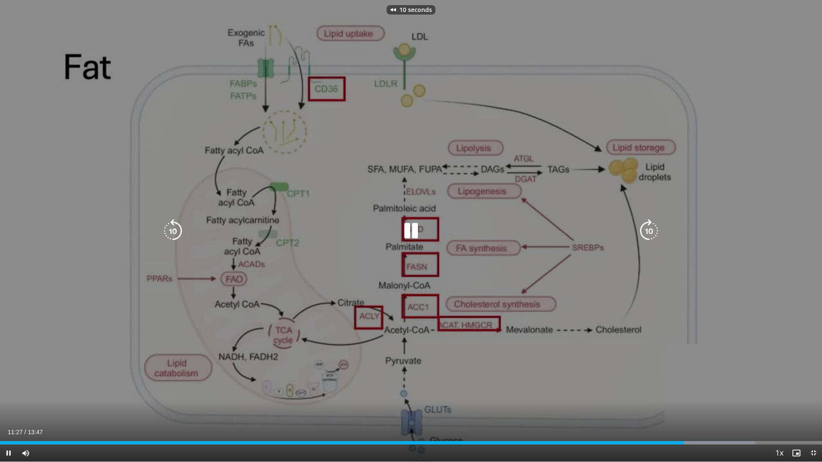
click at [173, 234] on icon "Video Player" at bounding box center [173, 231] width 24 height 24
click at [415, 226] on icon "Video Player" at bounding box center [411, 231] width 24 height 24
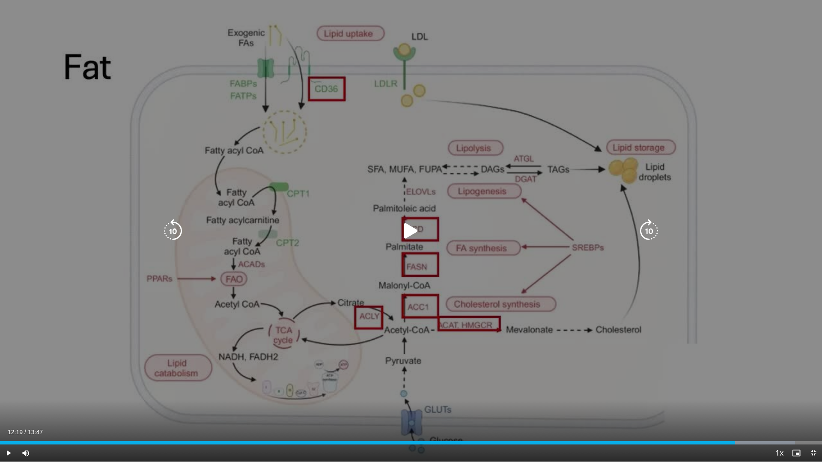
click at [418, 229] on icon "Video Player" at bounding box center [411, 231] width 24 height 24
click at [169, 231] on icon "Video Player" at bounding box center [173, 231] width 24 height 24
click at [171, 225] on icon "Video Player" at bounding box center [173, 231] width 24 height 24
click at [402, 232] on icon "Video Player" at bounding box center [411, 231] width 24 height 24
click at [408, 226] on icon "Video Player" at bounding box center [411, 231] width 24 height 24
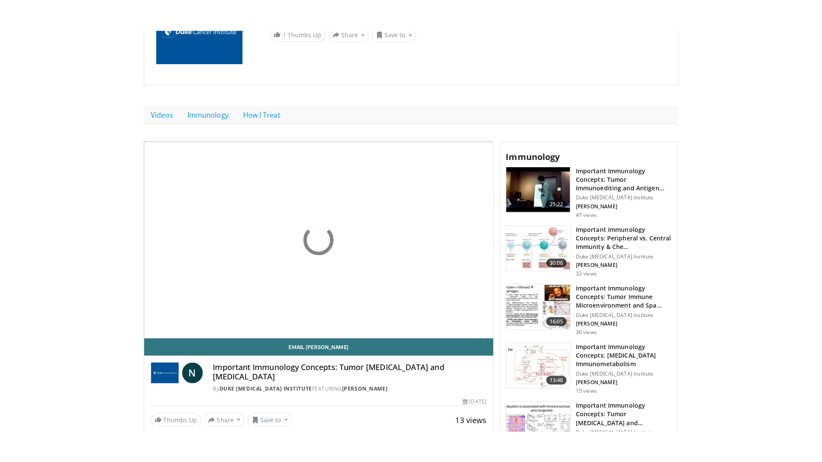
scroll to position [171, 0]
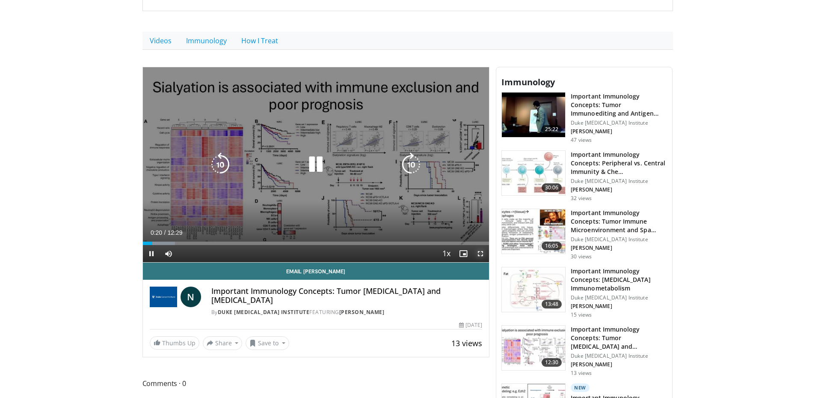
drag, startPoint x: 477, startPoint y: 253, endPoint x: 477, endPoint y: 297, distance: 44.1
click at [477, 253] on span "Video Player" at bounding box center [480, 253] width 17 height 17
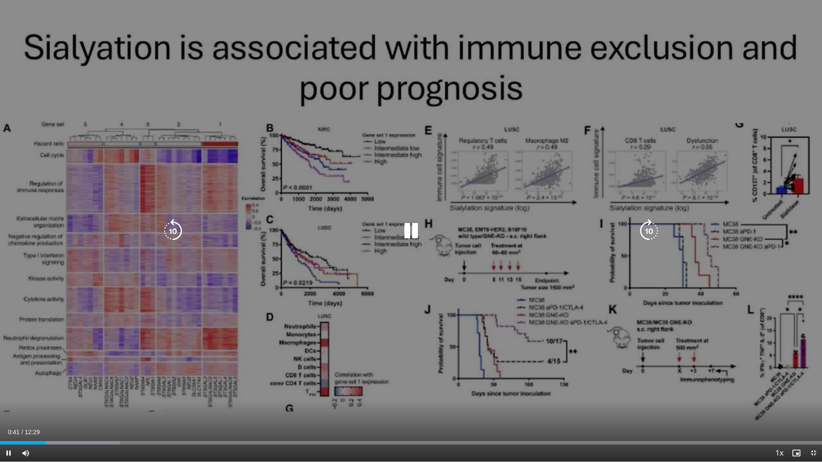
click at [413, 231] on icon "Video Player" at bounding box center [411, 231] width 24 height 24
click at [412, 232] on icon "Video Player" at bounding box center [411, 231] width 24 height 24
click at [175, 226] on icon "Video Player" at bounding box center [173, 231] width 24 height 24
click at [170, 226] on icon "Video Player" at bounding box center [173, 231] width 24 height 24
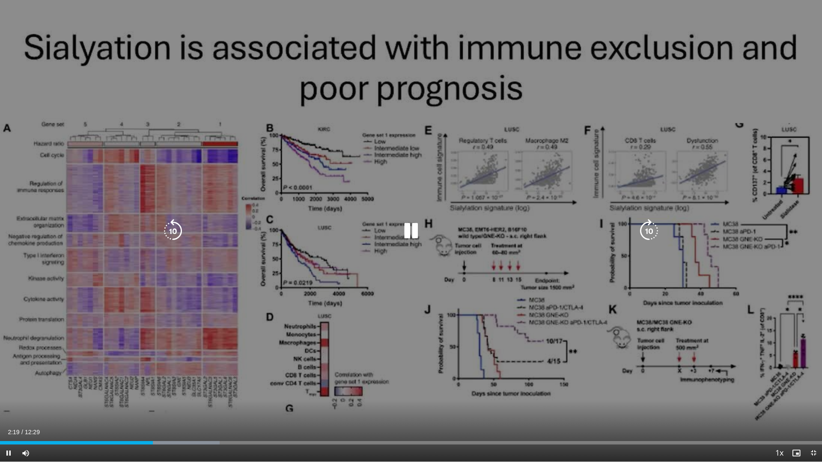
click at [175, 231] on icon "Video Player" at bounding box center [173, 231] width 24 height 24
click at [408, 233] on icon "Video Player" at bounding box center [411, 231] width 24 height 24
click at [412, 226] on icon "Video Player" at bounding box center [411, 231] width 24 height 24
click at [414, 232] on icon "Video Player" at bounding box center [411, 231] width 24 height 24
click at [406, 231] on icon "Video Player" at bounding box center [411, 231] width 24 height 24
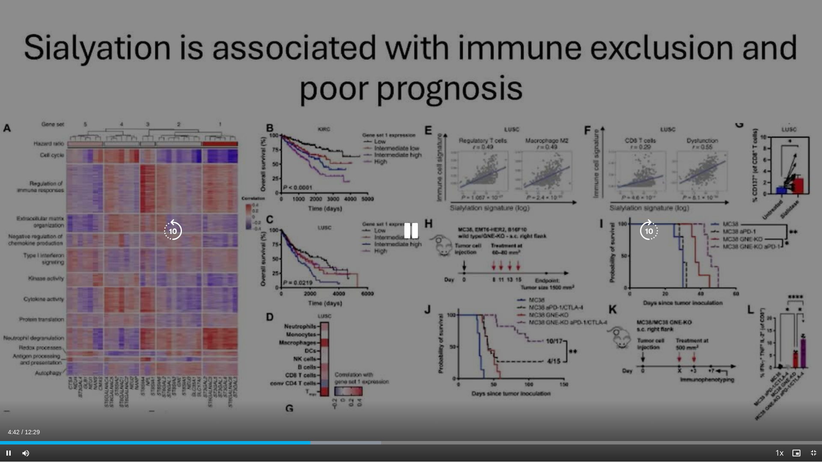
click at [170, 229] on icon "Video Player" at bounding box center [173, 231] width 24 height 24
click at [414, 226] on icon "Video Player" at bounding box center [411, 231] width 24 height 24
click at [411, 229] on icon "Video Player" at bounding box center [411, 231] width 24 height 24
click at [171, 230] on icon "Video Player" at bounding box center [173, 231] width 24 height 24
click at [408, 224] on icon "Video Player" at bounding box center [411, 231] width 24 height 24
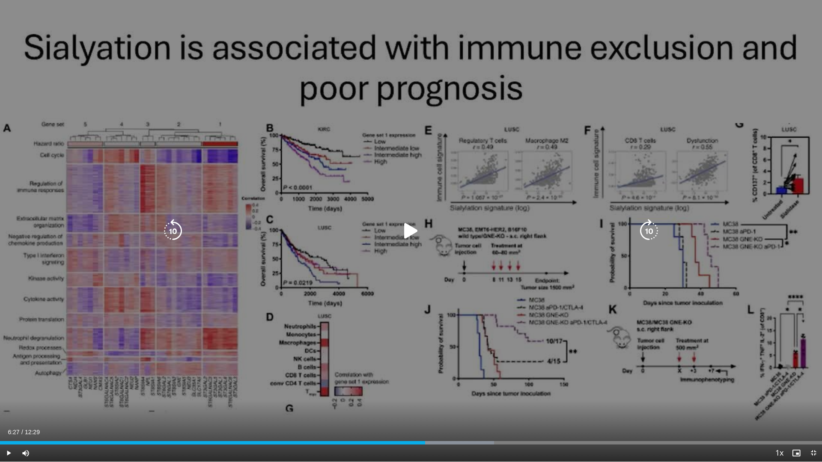
click at [409, 232] on icon "Video Player" at bounding box center [411, 231] width 24 height 24
drag, startPoint x: 176, startPoint y: 230, endPoint x: 172, endPoint y: 234, distance: 6.1
click at [176, 230] on icon "Video Player" at bounding box center [173, 231] width 24 height 24
click at [171, 226] on icon "Video Player" at bounding box center [173, 231] width 24 height 24
click at [170, 226] on icon "Video Player" at bounding box center [173, 231] width 24 height 24
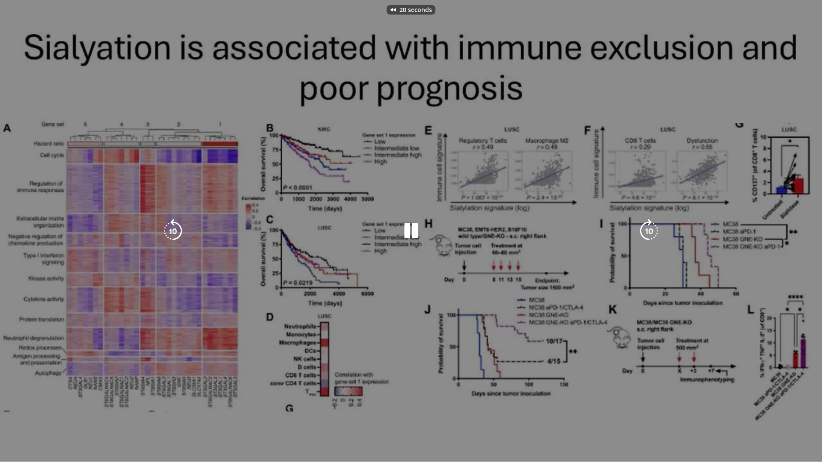
drag, startPoint x: 170, startPoint y: 226, endPoint x: 143, endPoint y: 311, distance: 89.5
click at [143, 313] on div "20 seconds Tap to unmute" at bounding box center [411, 231] width 822 height 462
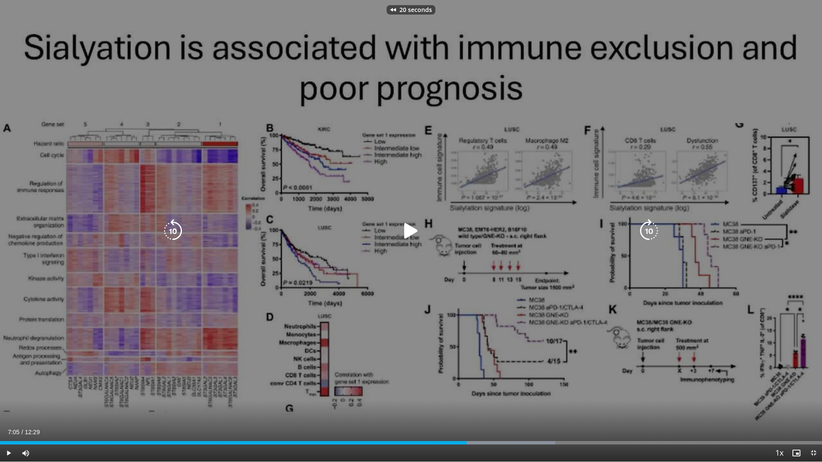
click at [168, 239] on icon "Video Player" at bounding box center [173, 231] width 24 height 24
drag, startPoint x: 391, startPoint y: 223, endPoint x: 413, endPoint y: 226, distance: 22.0
click at [393, 223] on div "Video Player" at bounding box center [410, 231] width 493 height 17
click at [413, 226] on icon "Video Player" at bounding box center [411, 231] width 24 height 24
click at [179, 234] on icon "Video Player" at bounding box center [173, 231] width 24 height 24
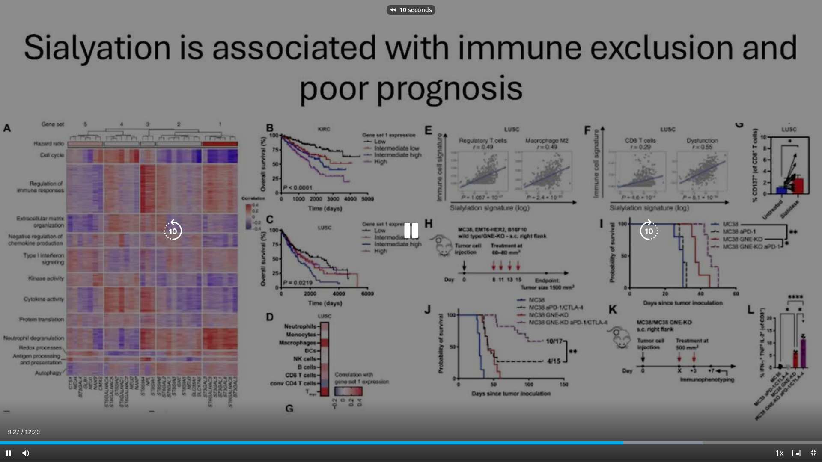
click at [179, 234] on icon "Video Player" at bounding box center [173, 231] width 24 height 24
click at [173, 232] on icon "Video Player" at bounding box center [173, 231] width 24 height 24
click at [412, 229] on icon "Video Player" at bounding box center [411, 231] width 24 height 24
click at [408, 234] on icon "Video Player" at bounding box center [411, 231] width 24 height 24
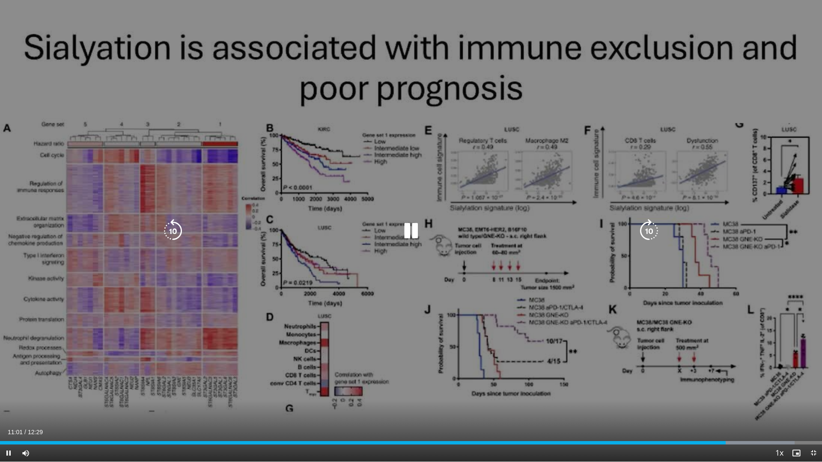
click at [167, 227] on icon "Video Player" at bounding box center [173, 231] width 24 height 24
click at [174, 227] on icon "Video Player" at bounding box center [173, 231] width 24 height 24
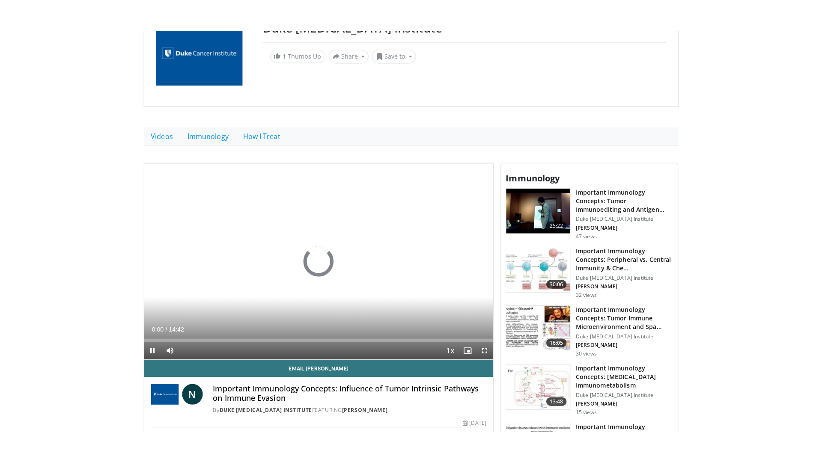
scroll to position [128, 0]
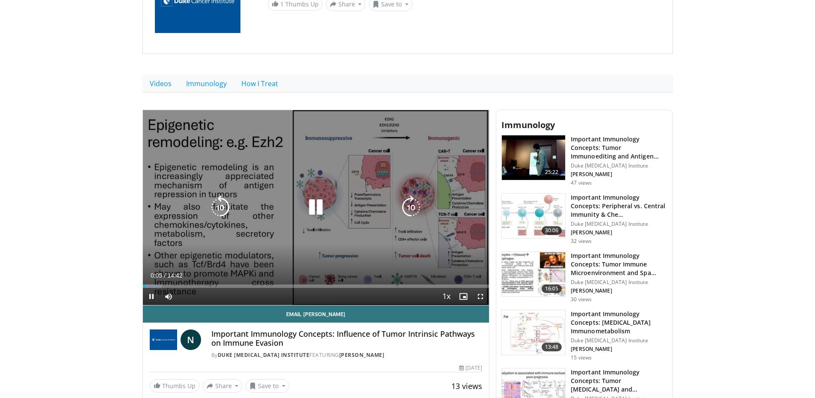
click at [319, 208] on icon "Video Player" at bounding box center [316, 207] width 24 height 24
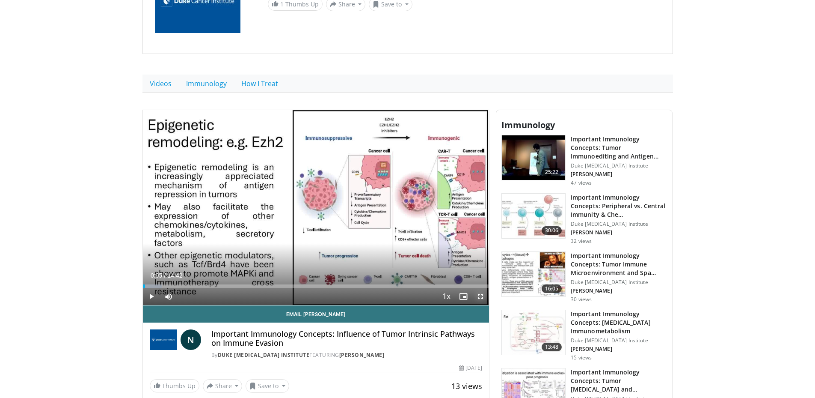
click at [482, 299] on span "Video Player" at bounding box center [480, 296] width 17 height 17
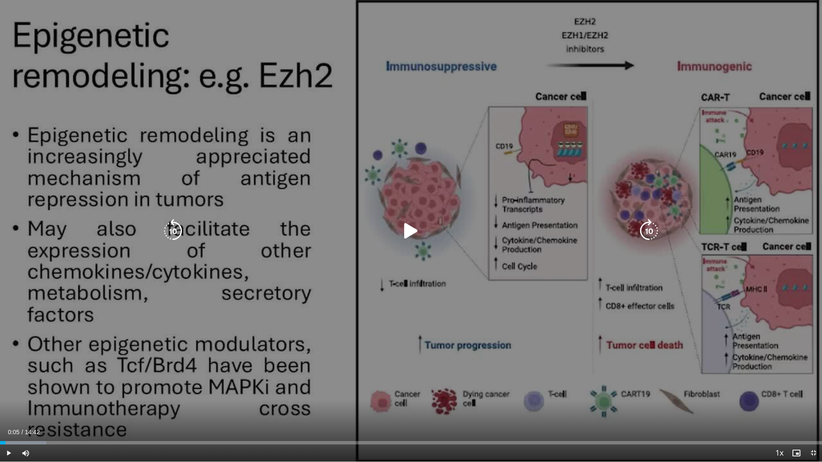
click at [415, 232] on icon "Video Player" at bounding box center [411, 231] width 24 height 24
click at [405, 230] on icon "Video Player" at bounding box center [411, 231] width 24 height 24
click at [403, 228] on icon "Video Player" at bounding box center [411, 231] width 24 height 24
click at [173, 232] on icon "Video Player" at bounding box center [173, 231] width 24 height 24
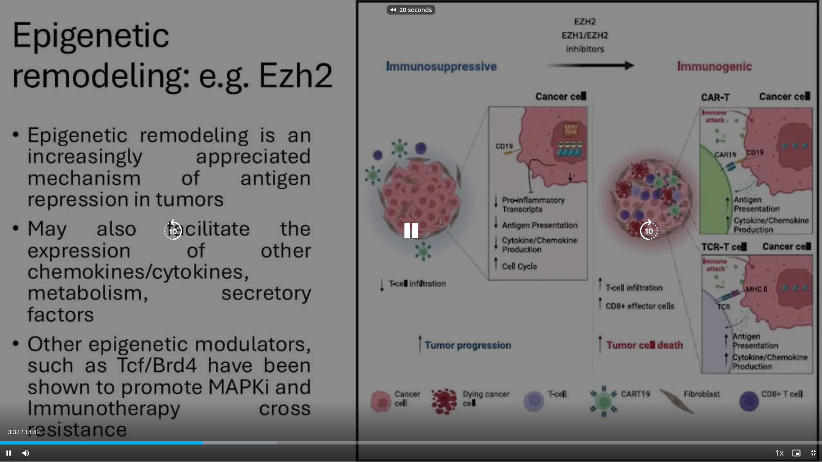
click at [173, 232] on div "20 seconds Tap to unmute" at bounding box center [411, 231] width 822 height 462
click at [173, 233] on icon "Video Player" at bounding box center [173, 231] width 24 height 24
click at [163, 232] on icon "Video Player" at bounding box center [173, 231] width 24 height 24
click at [402, 227] on icon "Video Player" at bounding box center [411, 231] width 24 height 24
click at [174, 231] on icon "Video Player" at bounding box center [173, 231] width 24 height 24
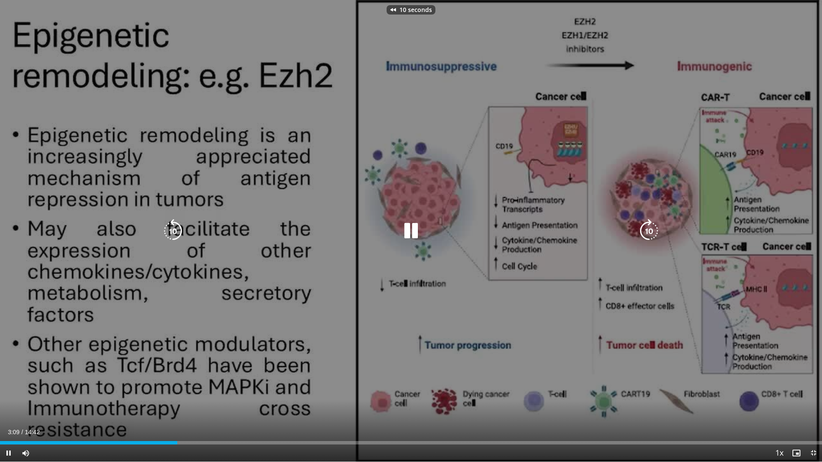
click at [174, 231] on icon "Video Player" at bounding box center [173, 231] width 24 height 24
click at [174, 229] on icon "Video Player" at bounding box center [173, 231] width 24 height 24
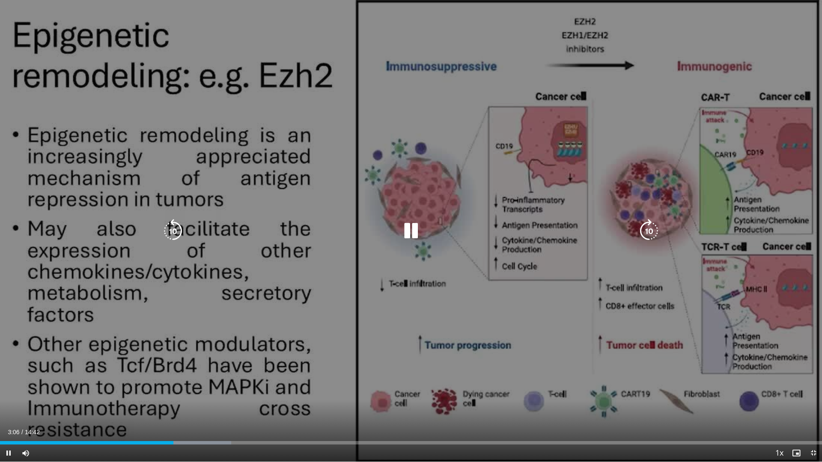
click at [414, 236] on icon "Video Player" at bounding box center [411, 231] width 24 height 24
click at [34, 216] on div "30 seconds Tap to unmute" at bounding box center [411, 231] width 822 height 462
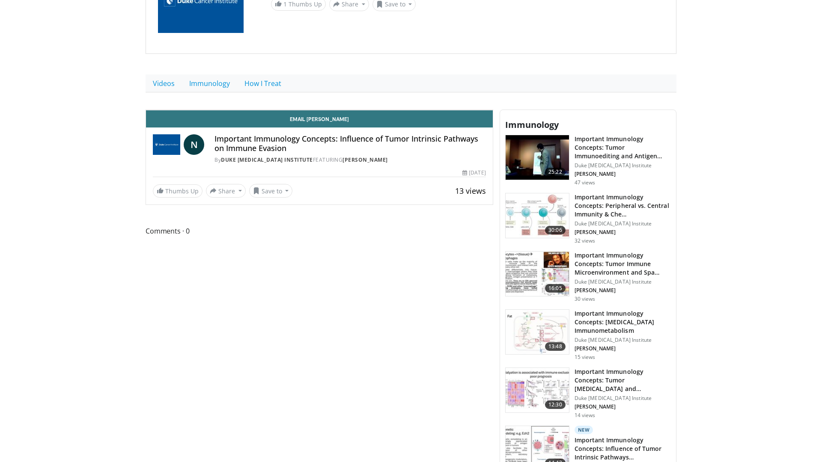
click at [461, 110] on div "30 seconds Tap to unmute" at bounding box center [319, 110] width 347 height 0
click at [331, 122] on icon "Video Player" at bounding box center [319, 110] width 24 height 24
click at [212, 122] on icon "Video Player" at bounding box center [224, 110] width 24 height 24
click at [366, 110] on div "10 seconds Tap to unmute" at bounding box center [319, 110] width 347 height 0
